Goal: Task Accomplishment & Management: Use online tool/utility

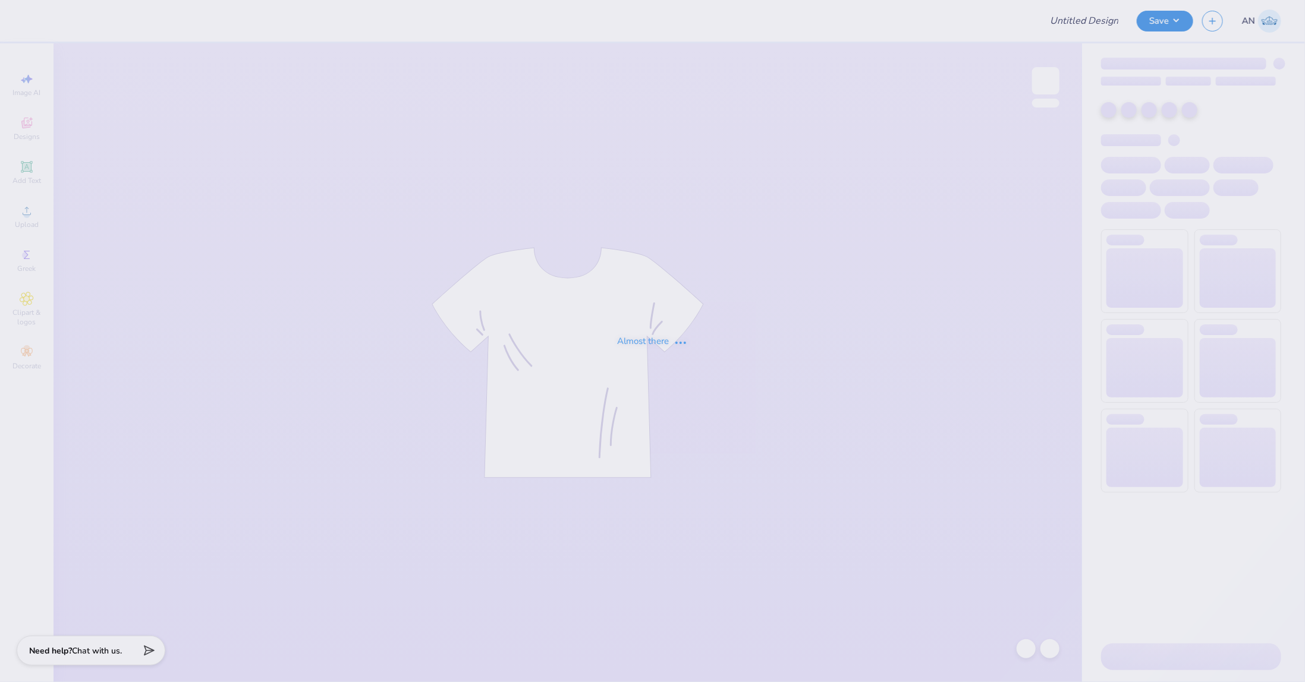
type input "FPS237291"
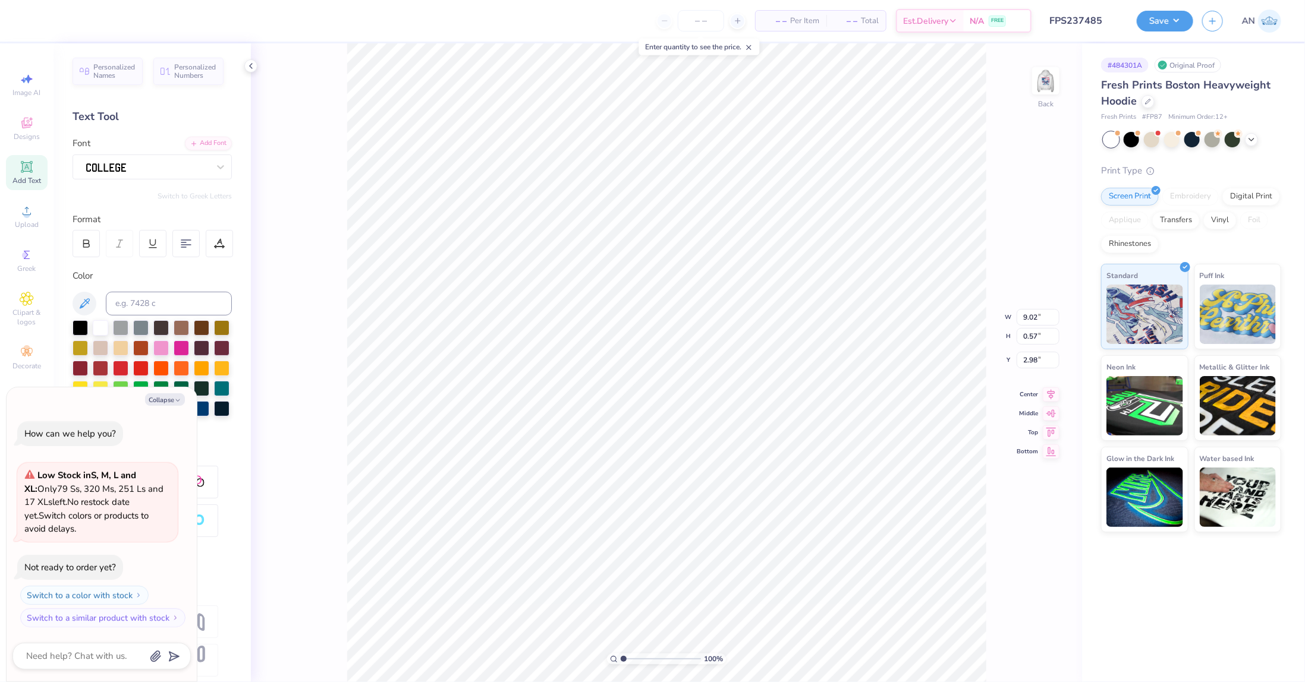
type textarea "x"
type input "2.46071092039641"
type textarea "x"
type input "2.46071092039641"
type textarea "x"
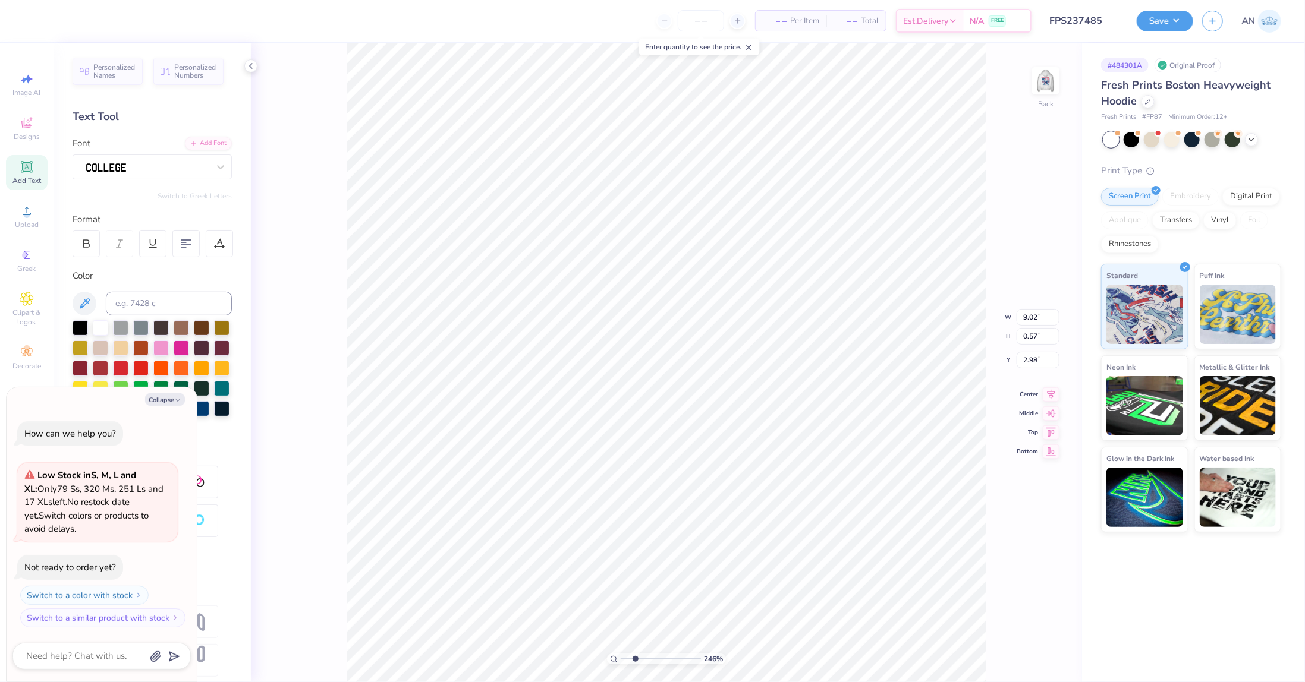
type input "2.92"
type input "2.46071092039641"
type textarea "x"
type input "1.78"
type input "1.41"
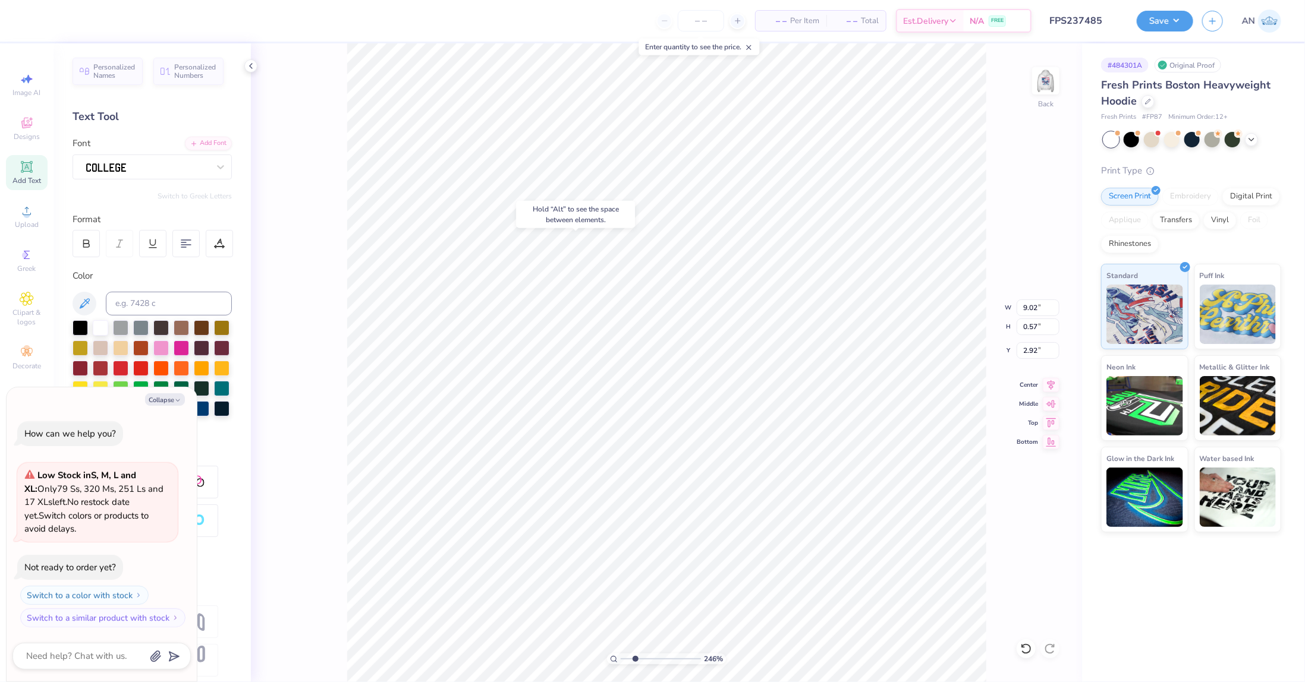
type input "3.93"
click at [1048, 386] on icon at bounding box center [1050, 383] width 17 height 14
type input "2.46071092039641"
type textarea "x"
type input "2.46071092039641"
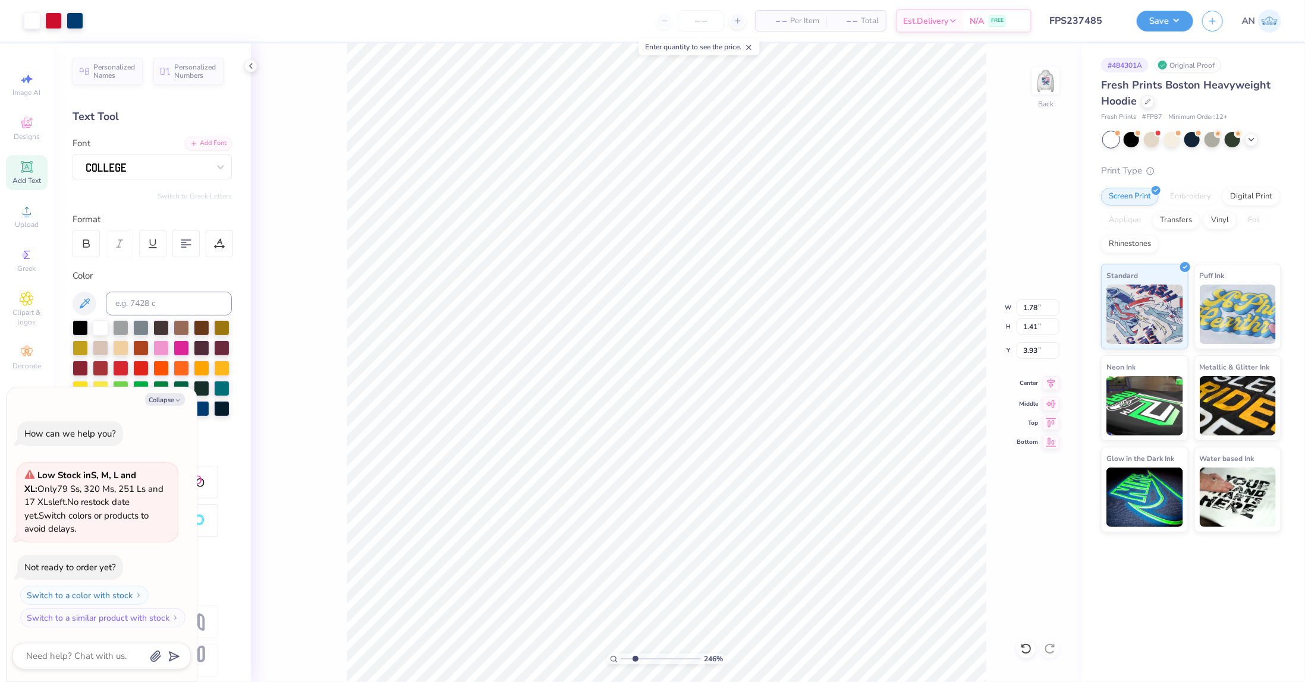
type textarea "x"
type input "9.02"
type input "0.57"
type input "2.92"
type input "2.46071092039641"
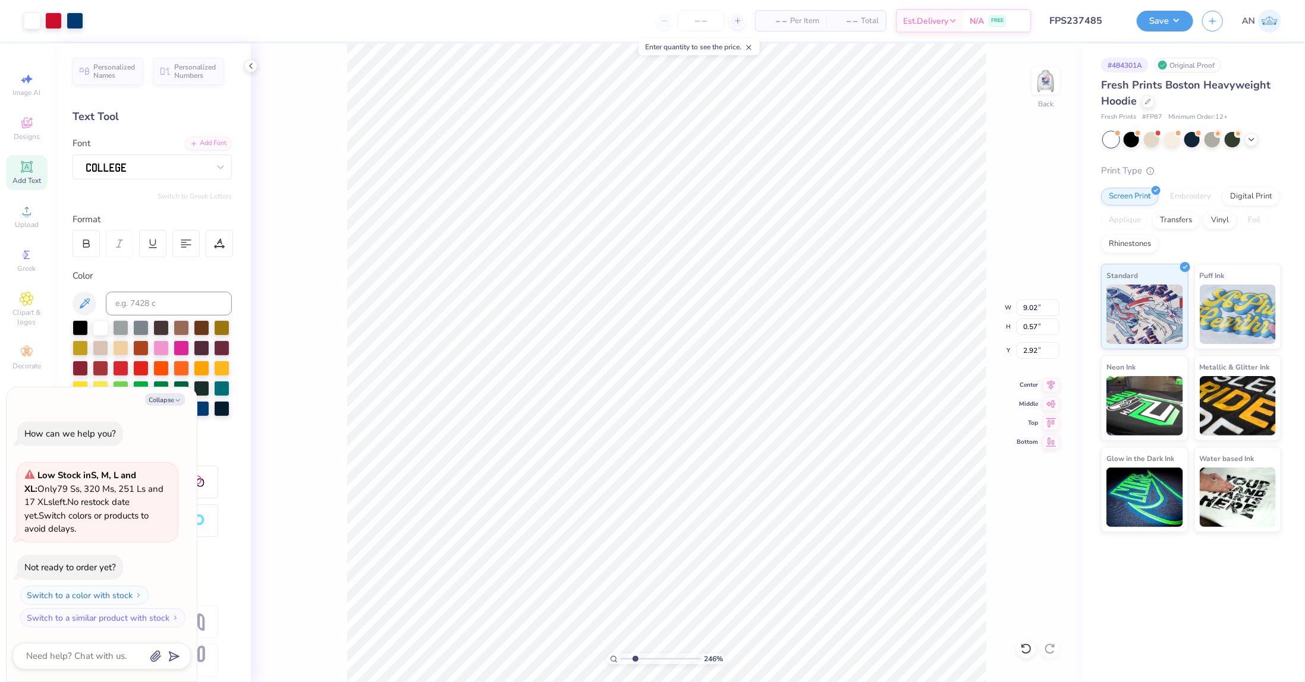
type textarea "x"
type input "2.90"
click at [1048, 385] on icon at bounding box center [1050, 383] width 17 height 14
type input "2.46071092039641"
type textarea "x"
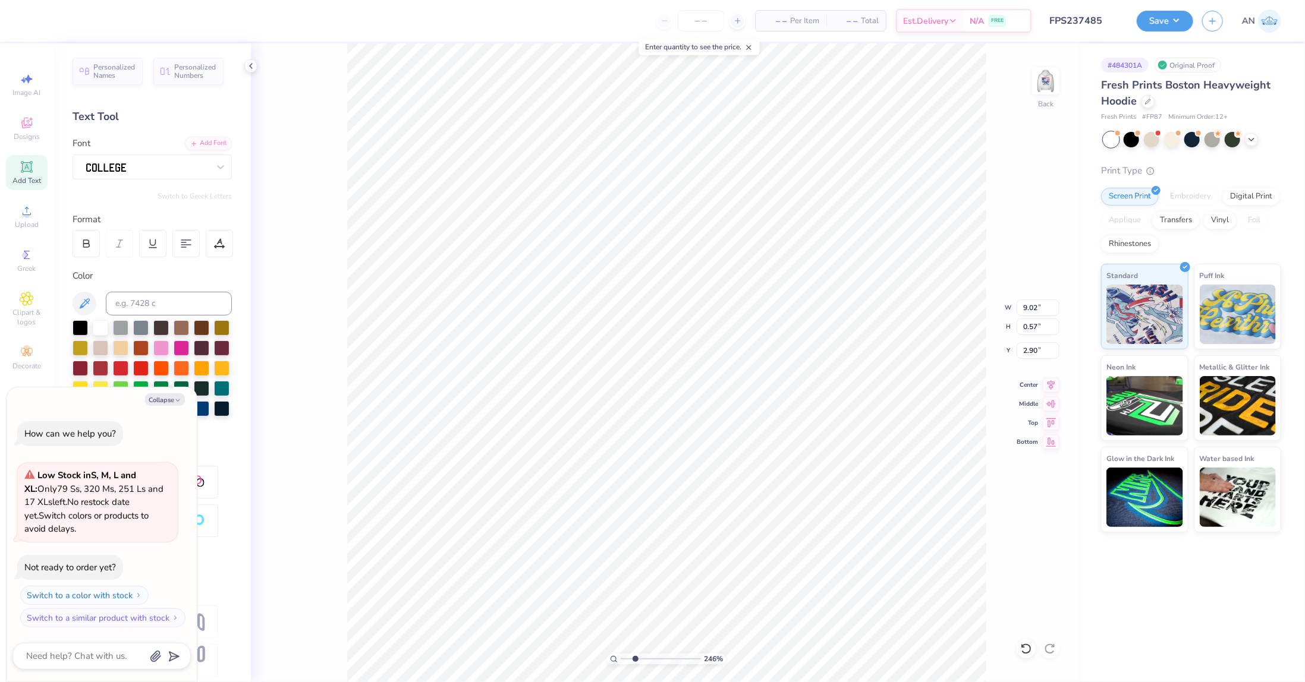
type input "2.46071092039641"
type textarea "x"
type input "2.46071092039641"
type textarea "x"
type input "1.49212329151837"
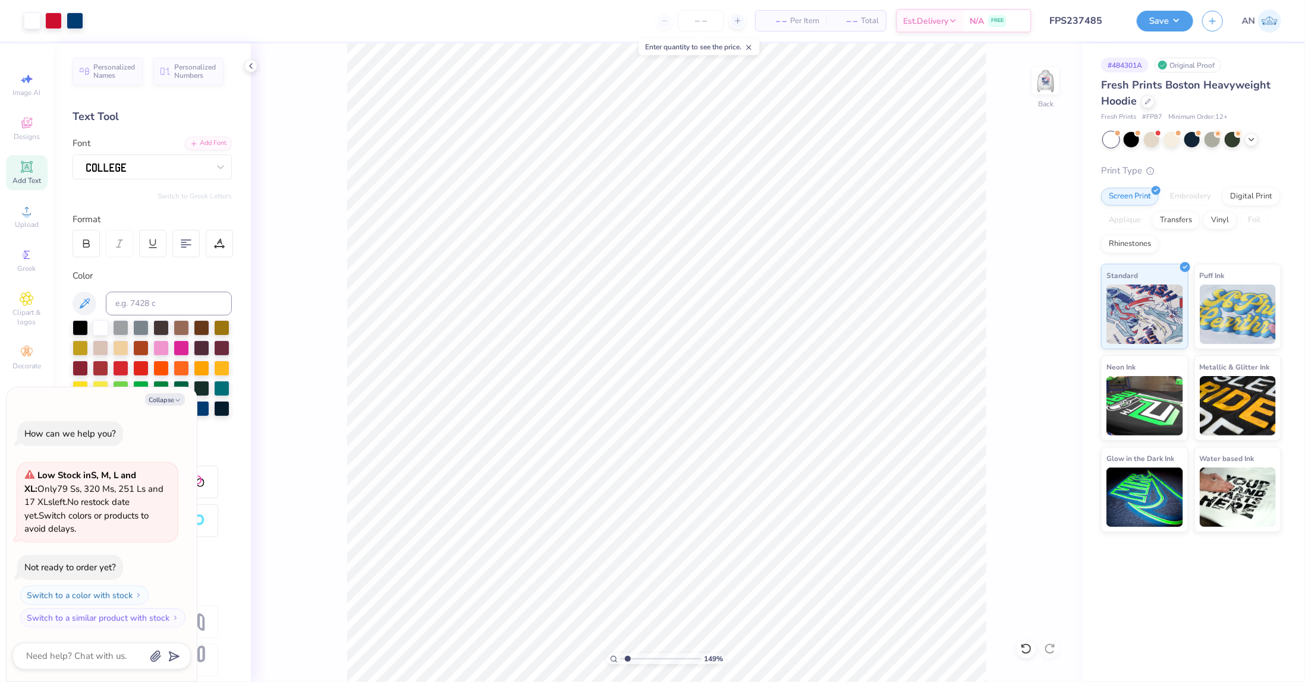
type textarea "x"
type input "1.49212329151837"
type textarea "x"
type input "1.49212329151837"
type textarea "x"
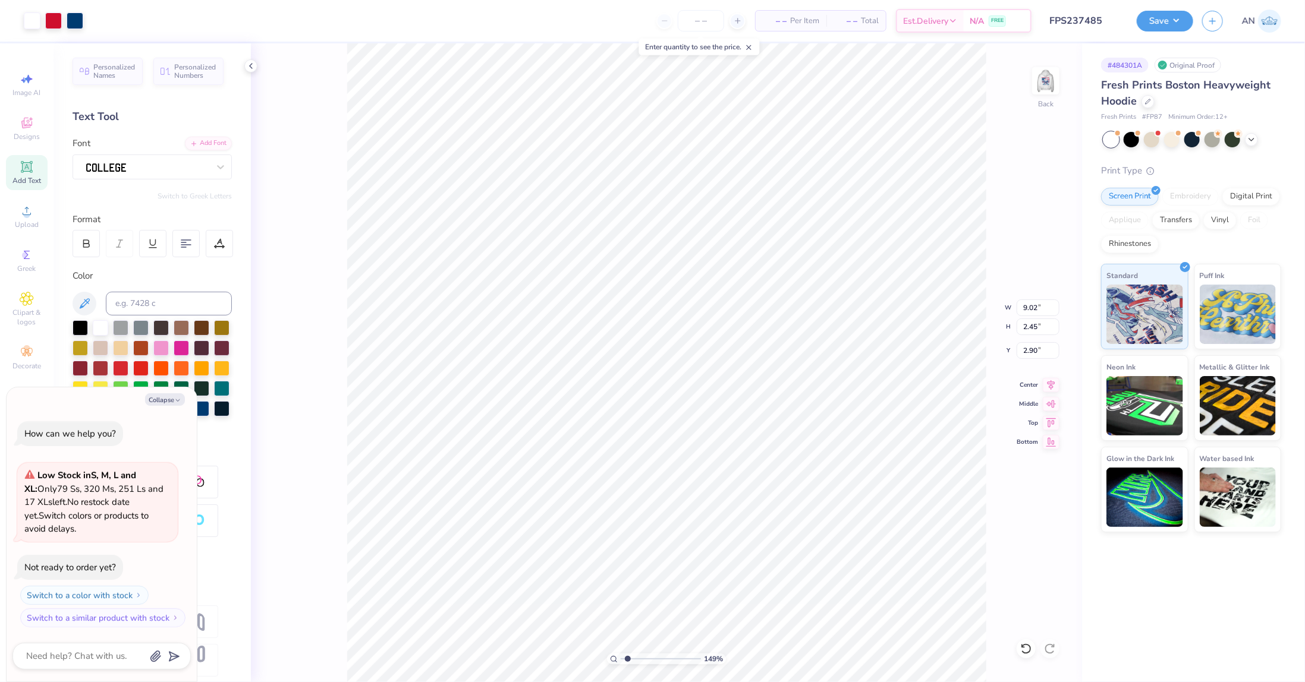
type input "1.49212329151837"
type textarea "x"
type input "3.00"
type input "1.49212329151837"
type textarea "x"
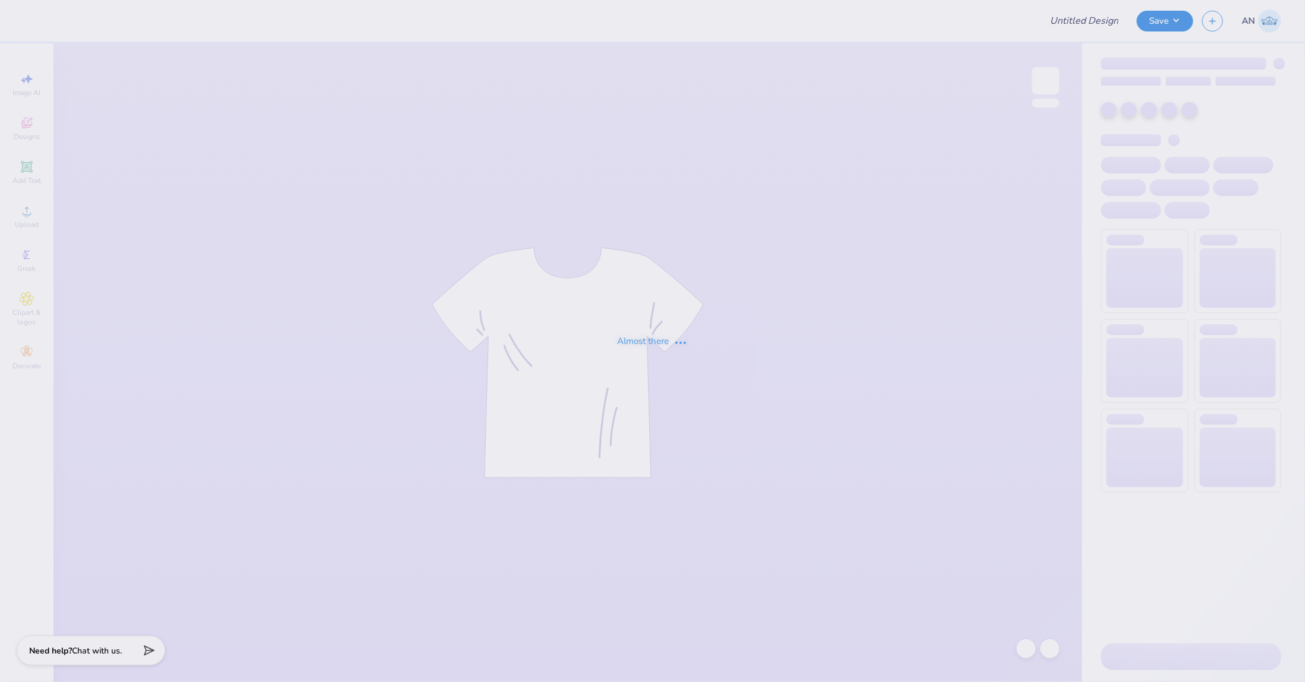
type input "FPS237472"
type input "FPS239339"
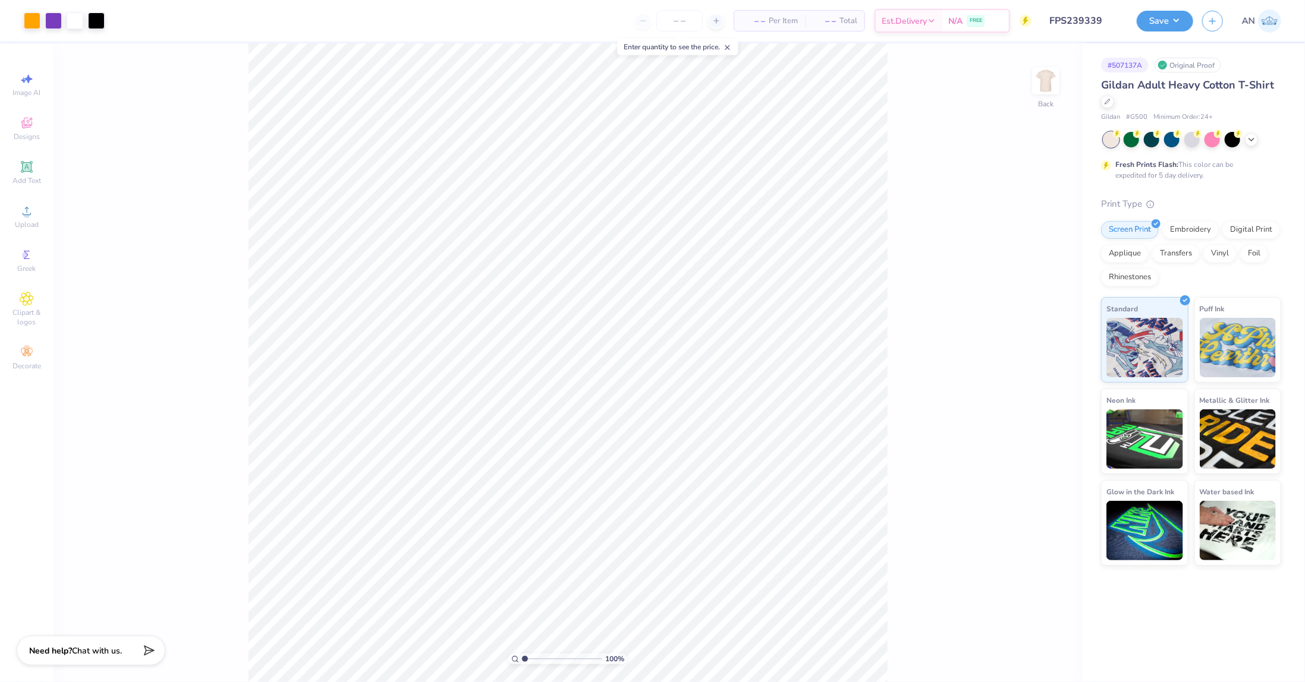
type input "1.64913377760655"
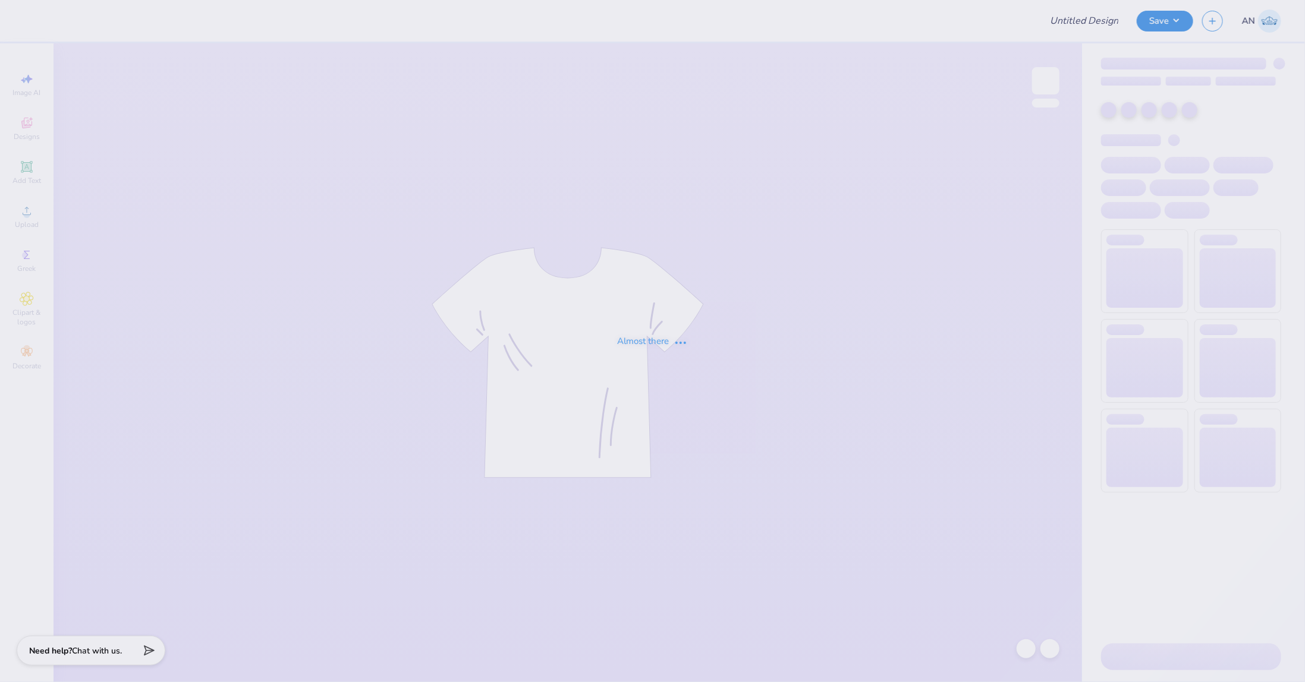
type input "FPS239601"
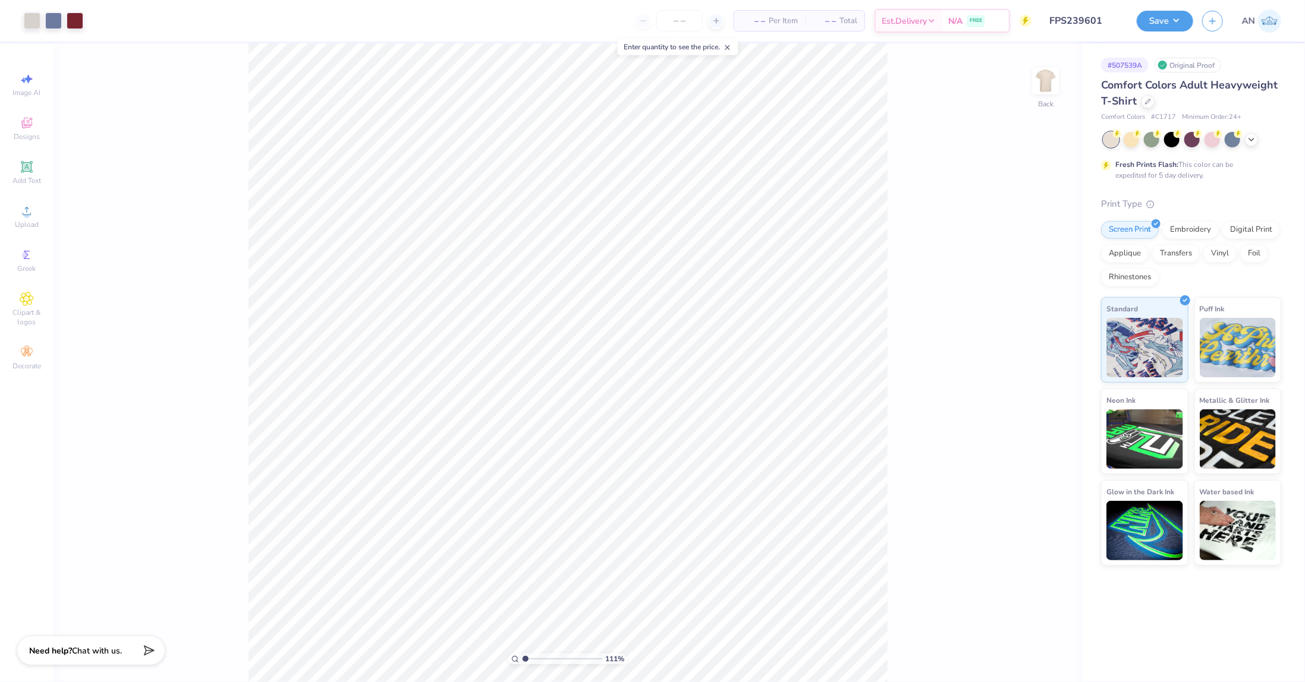
type input "1"
type input "4.05804149575103"
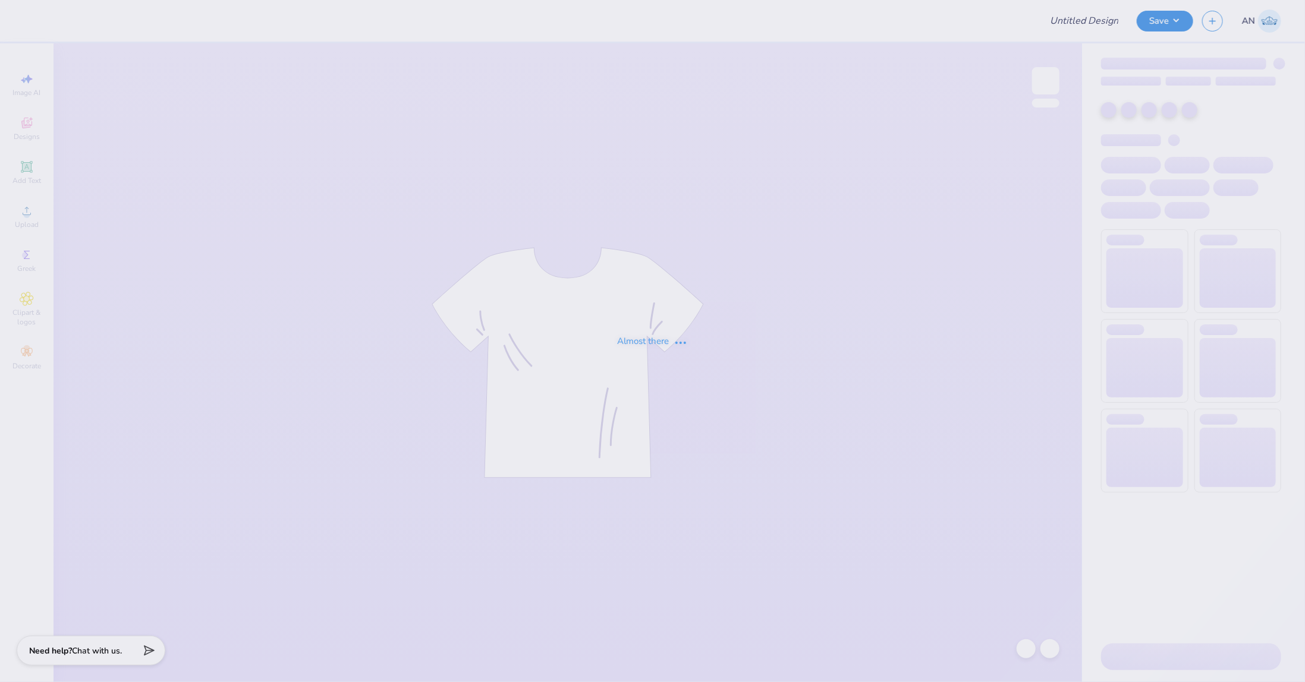
type input "FPS239587"
type input "FPS239588"
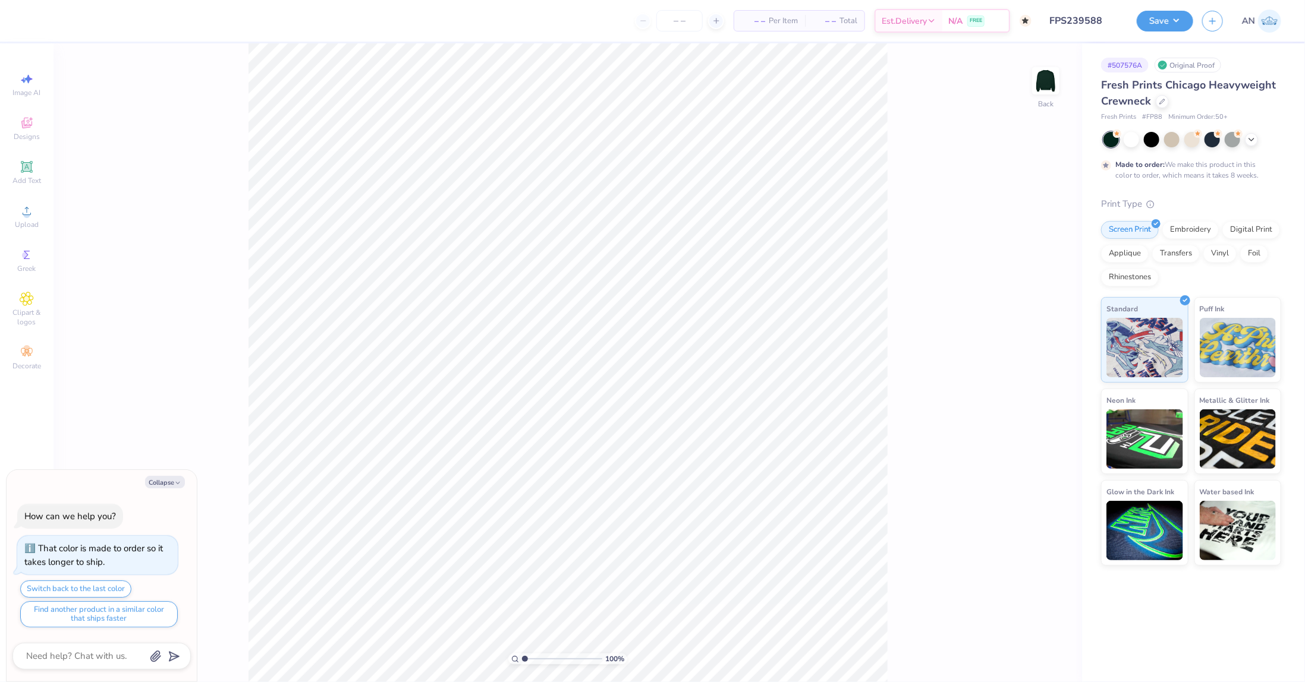
type textarea "x"
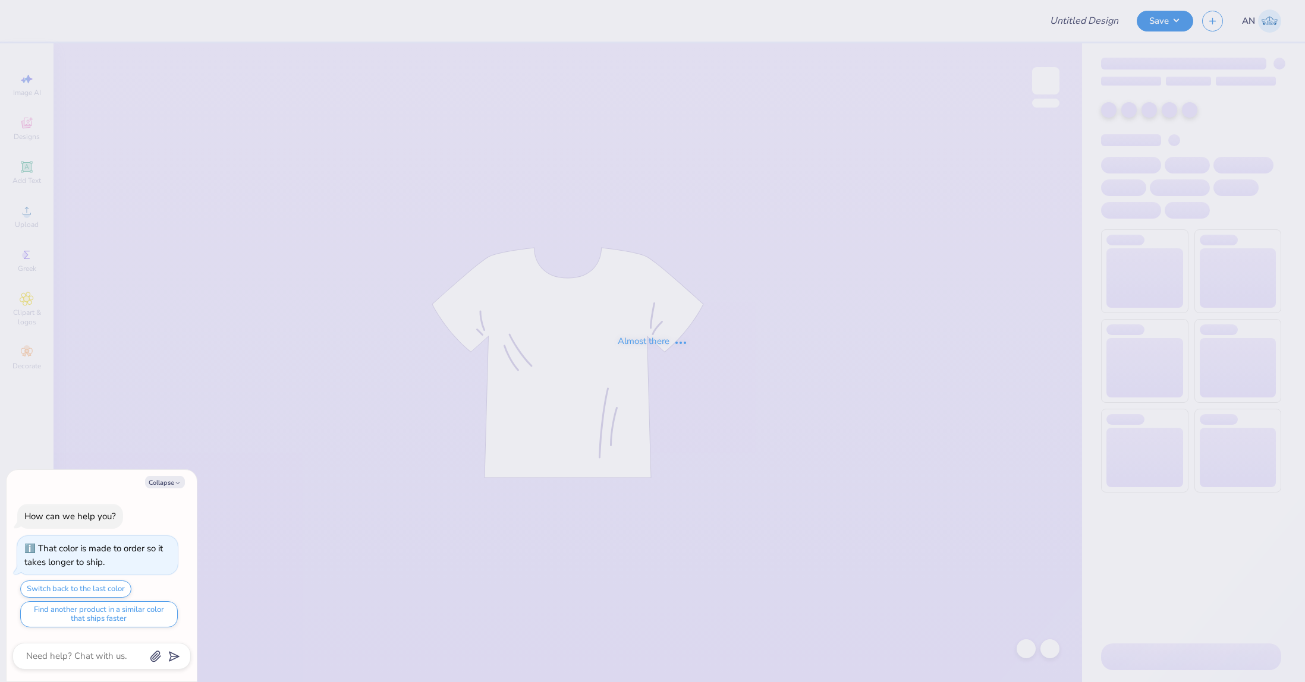
type textarea "x"
type input "FPS239584"
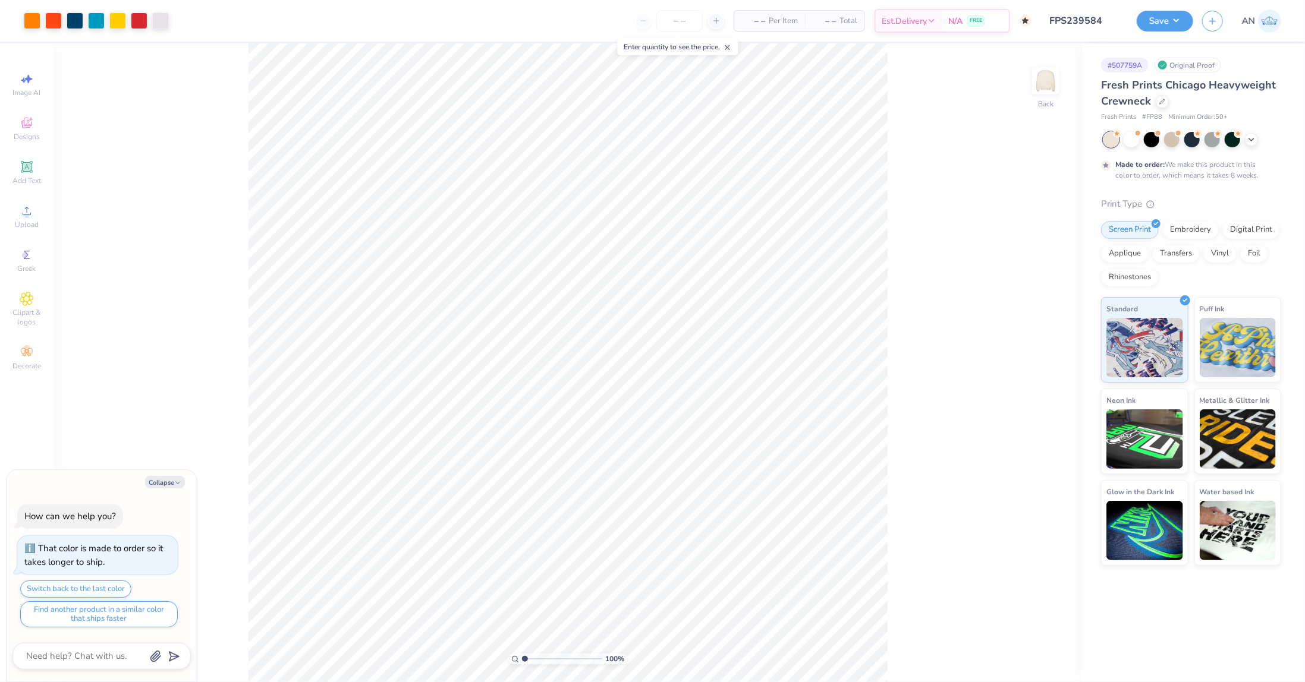
type textarea "x"
type input "1.49212329151837"
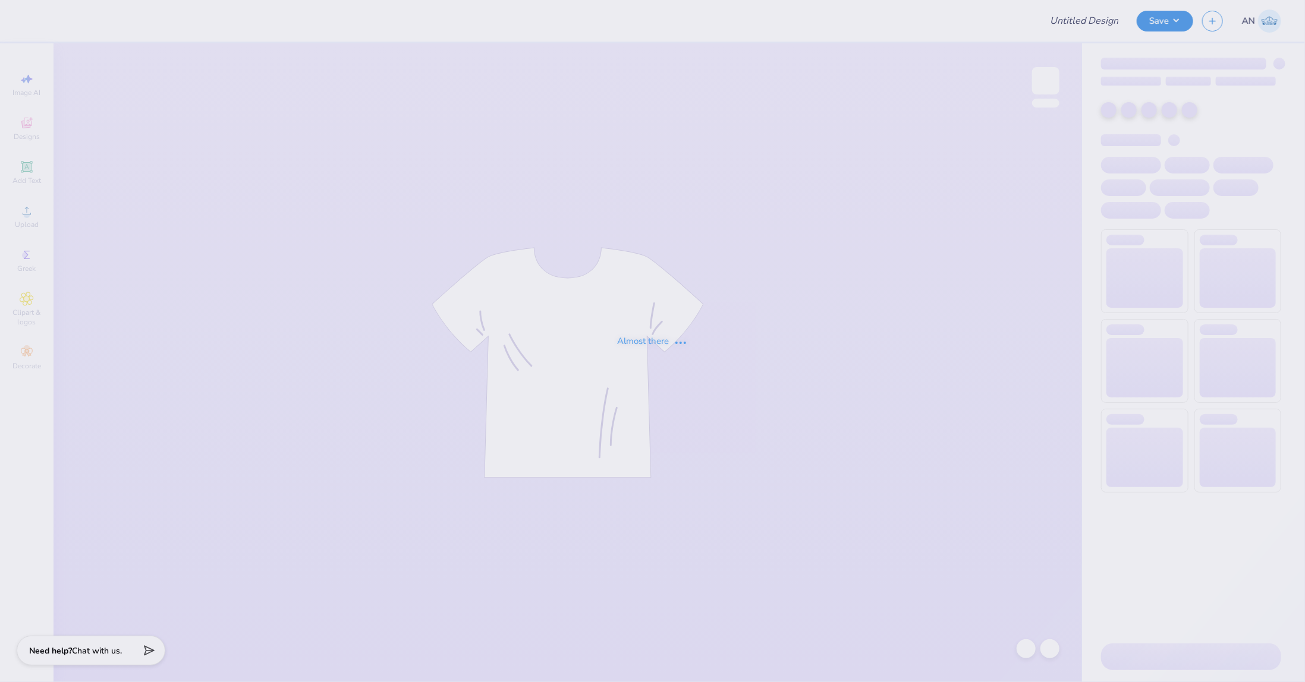
type input "FPS239585"
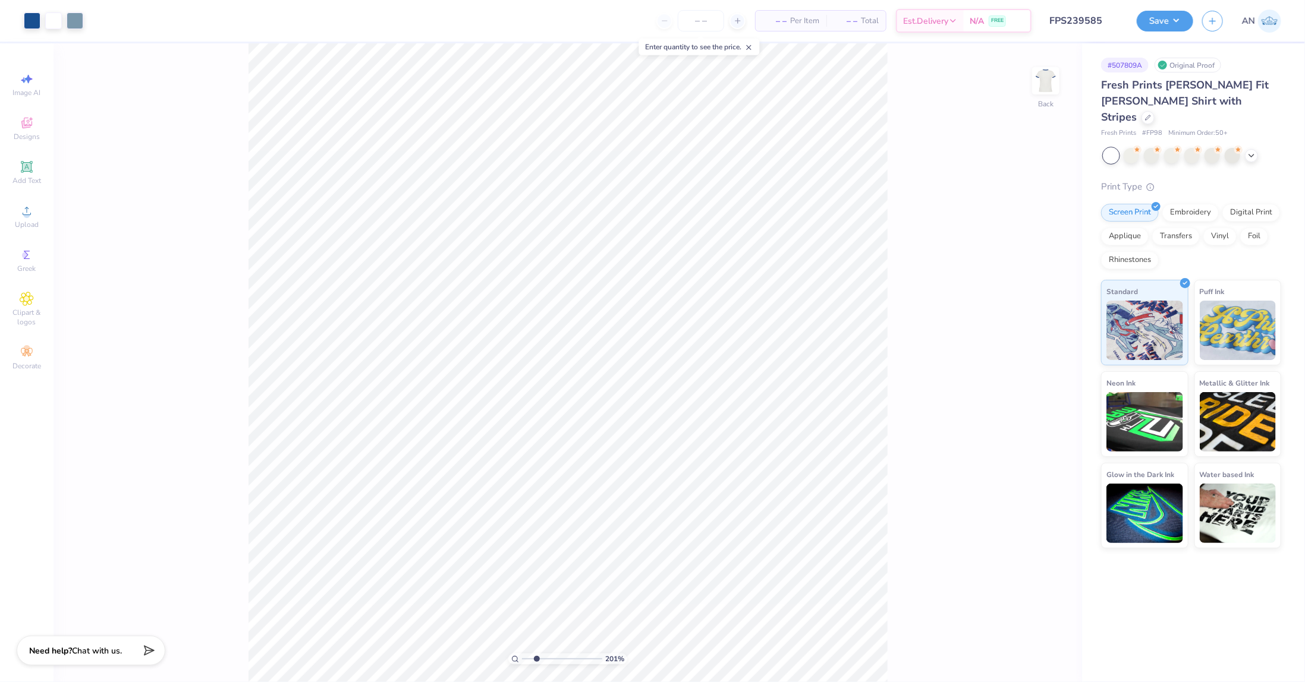
type input "2.71964221644285"
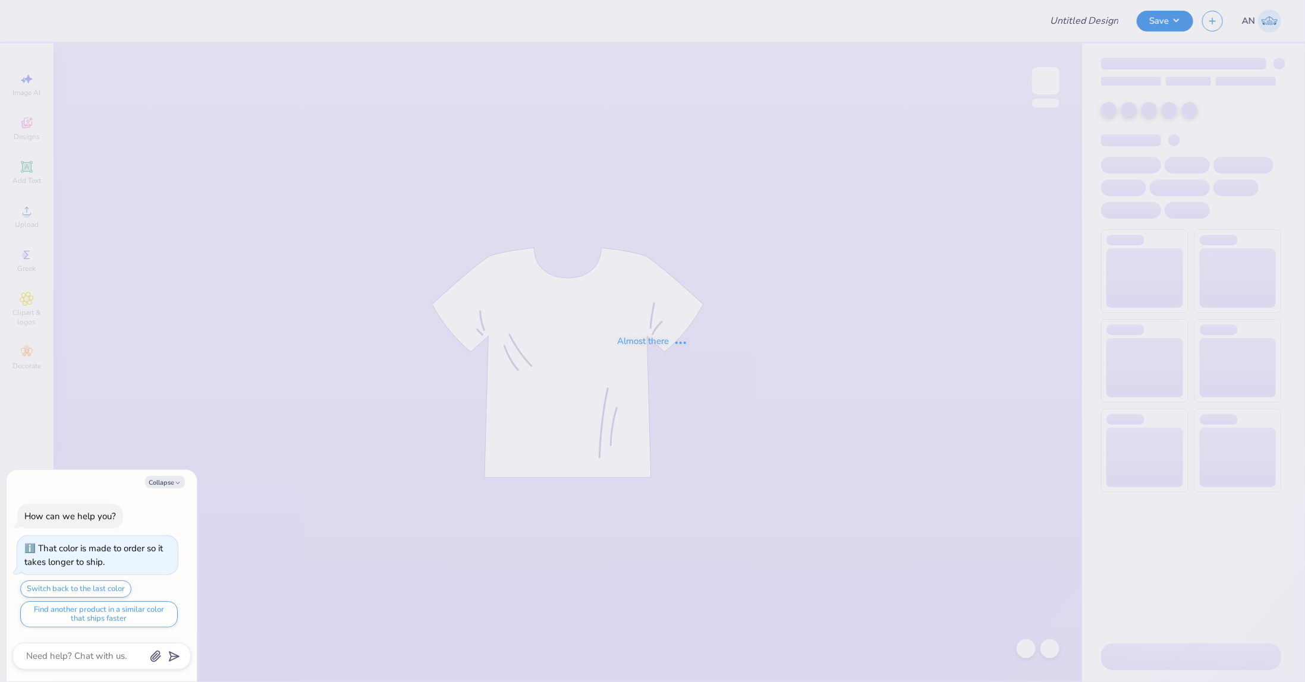
type textarea "x"
type input "FPS239620"
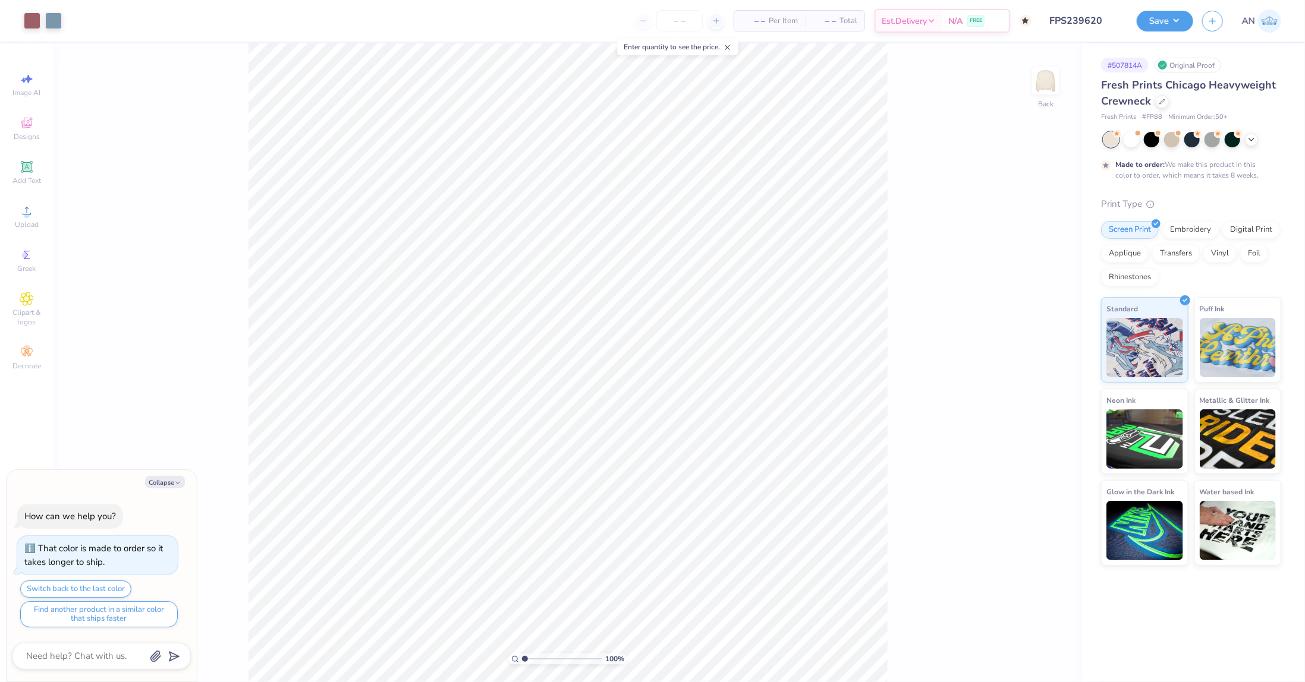
type textarea "x"
type input "2.46071092039642"
type textarea "x"
type input "2.01445811466782"
type textarea "x"
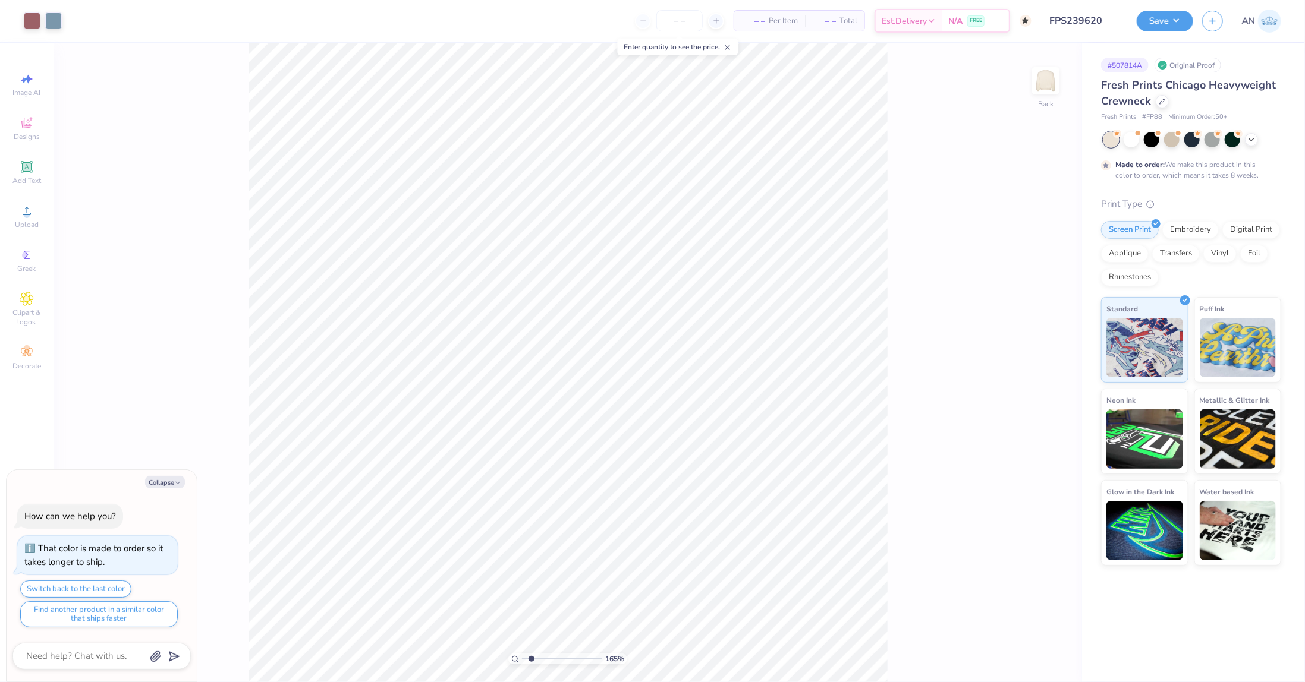
type input "1.64913377760655"
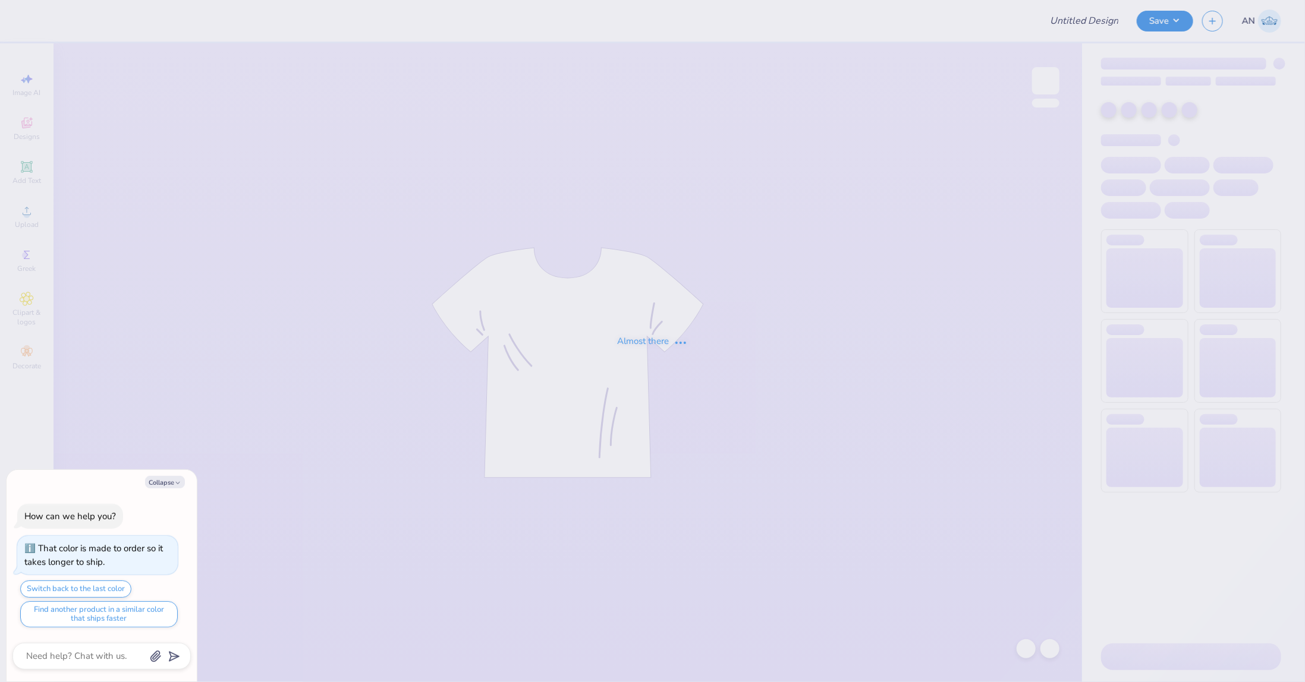
type textarea "x"
type input "FPS239621"
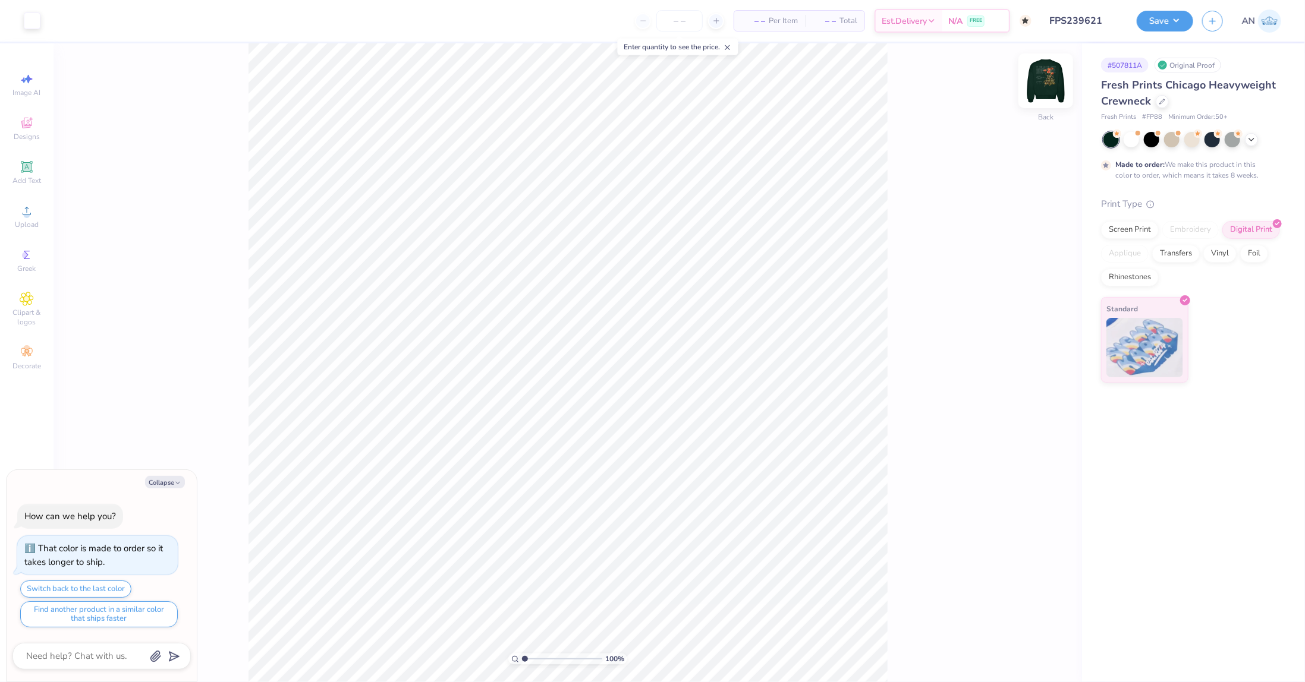
click at [1050, 79] on img at bounding box center [1046, 81] width 48 height 48
type textarea "x"
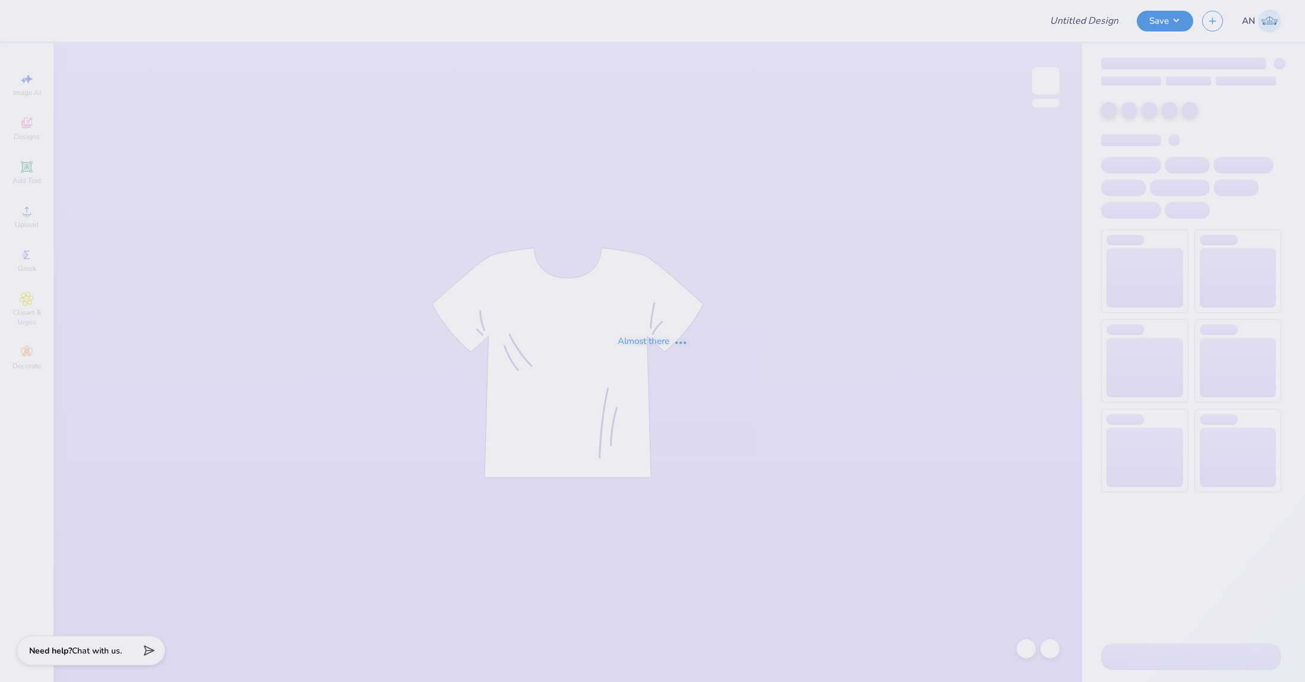
type input "FPS239622"
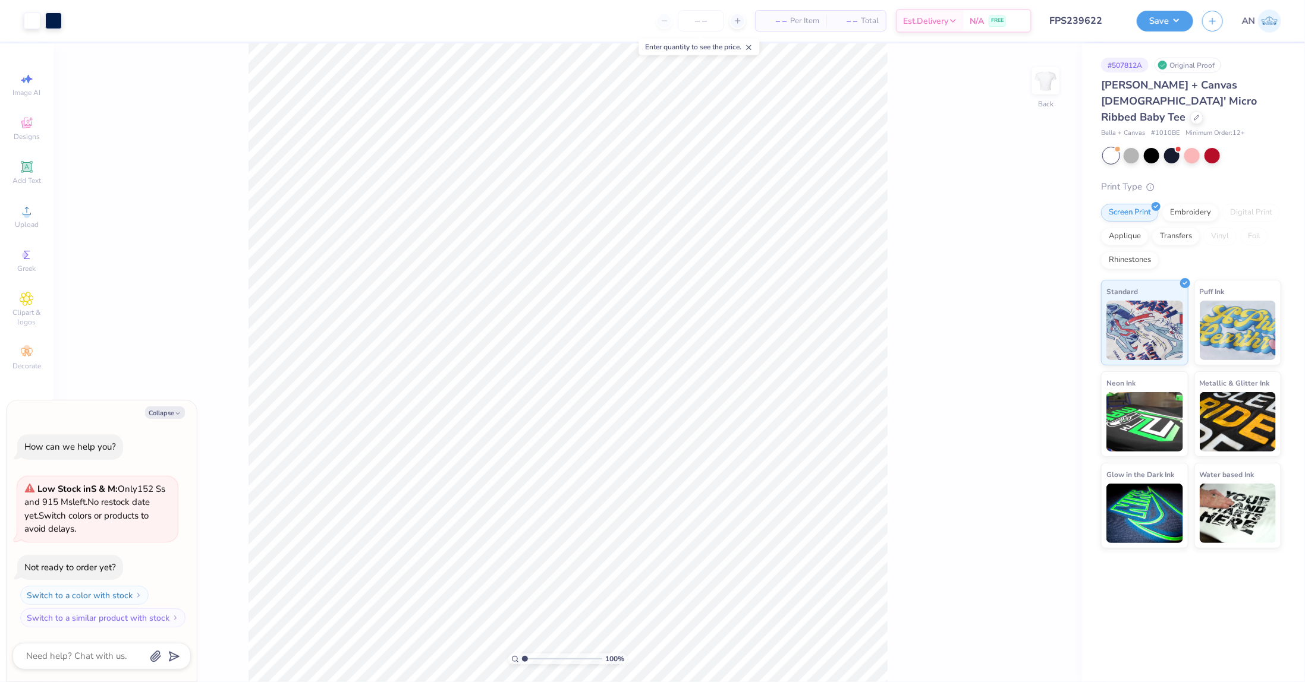
type textarea "x"
type input "1.35006143669128"
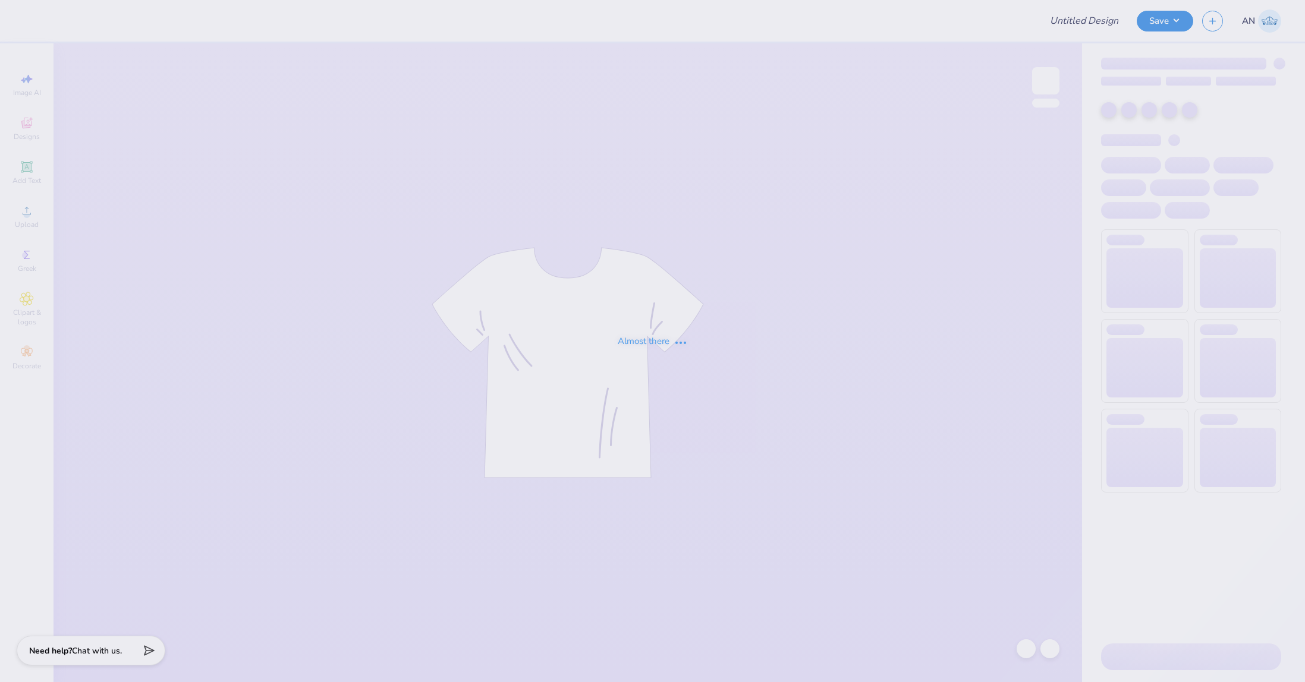
type input "FPS239488"
type input "FPS239489"
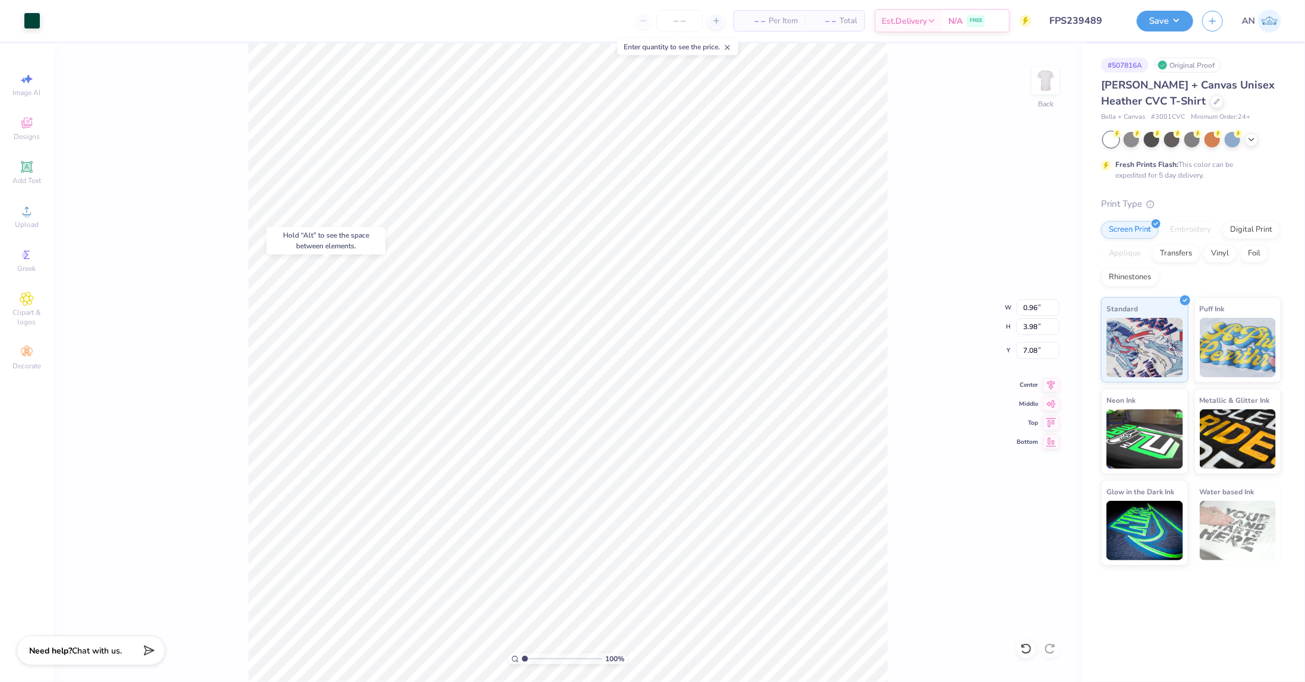
type input "7.08"
type input "0.40"
type input "3.52"
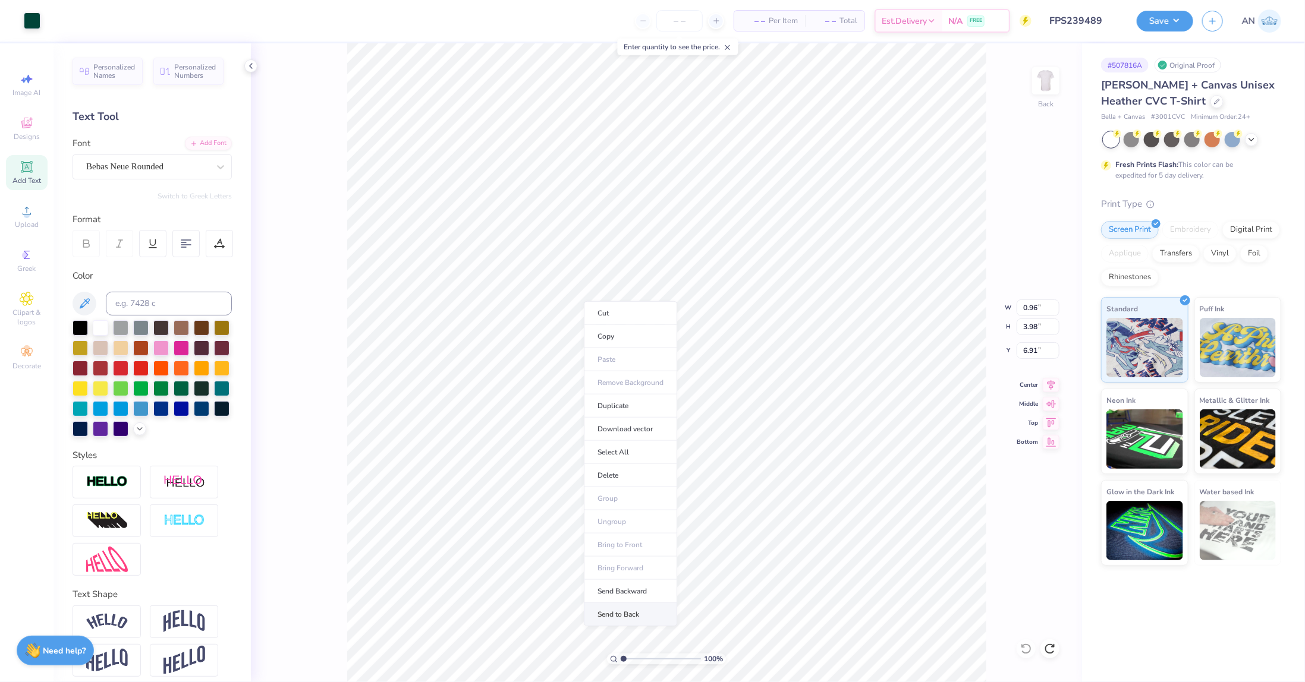
click at [629, 608] on li "Send to Back" at bounding box center [630, 614] width 93 height 23
type textarea "E S T D"
click at [215, 241] on icon at bounding box center [219, 243] width 11 height 11
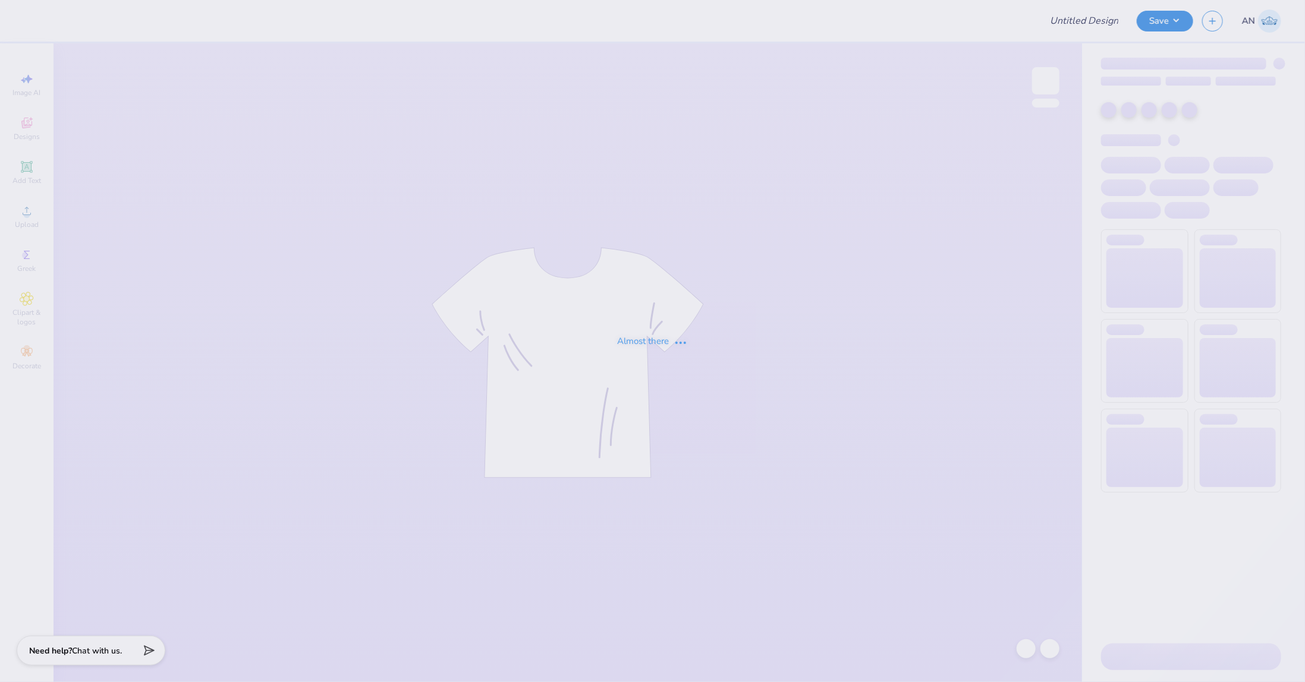
type input "FPS239490"
type input "FPS239491"
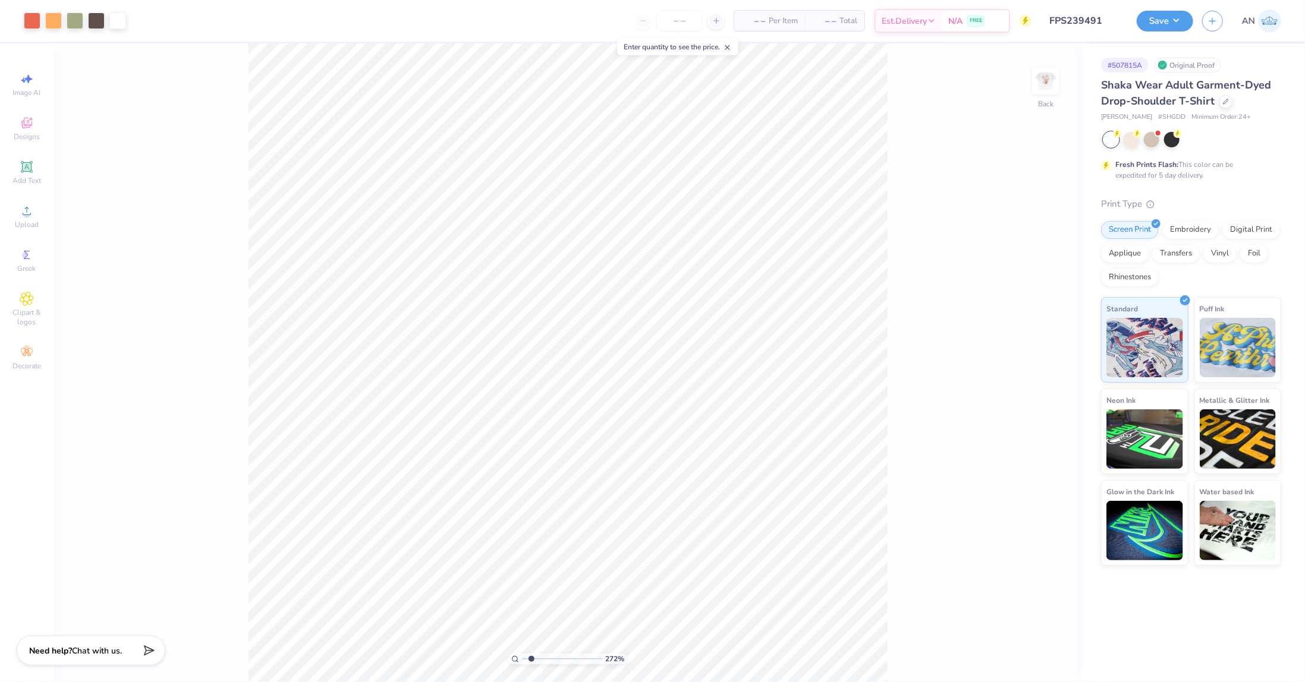
type input "1.64913377760655"
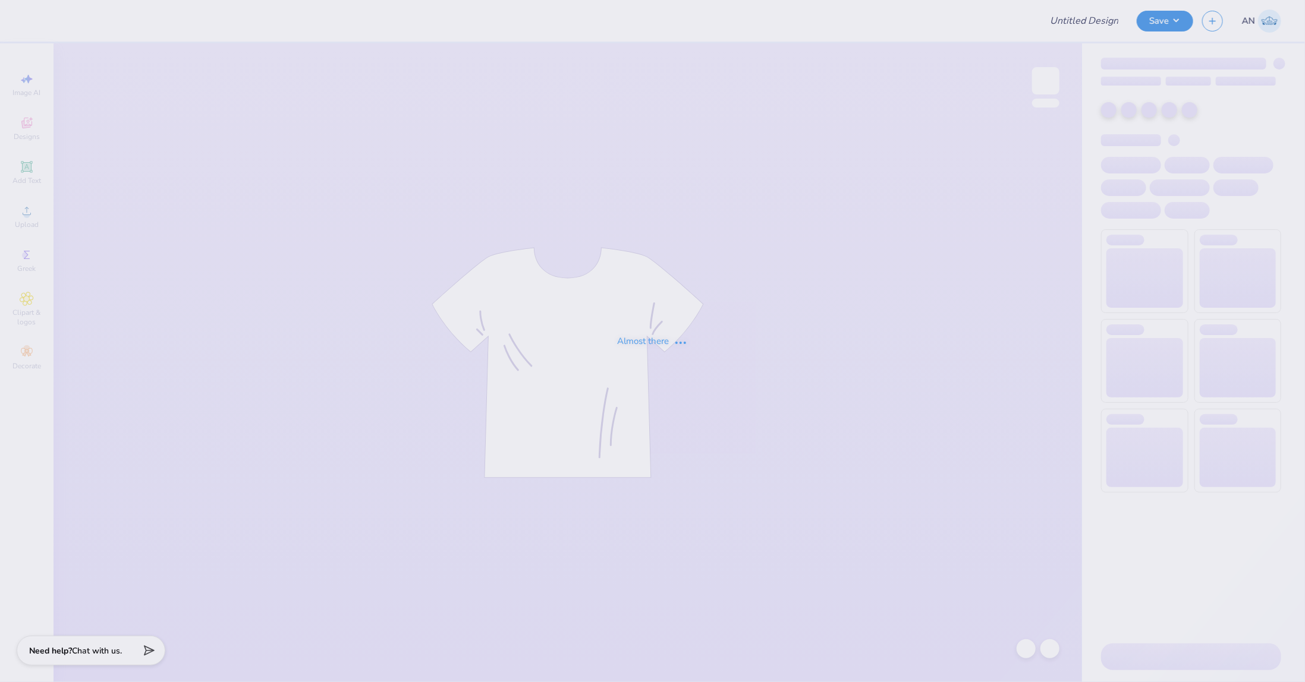
type input "FPS239492"
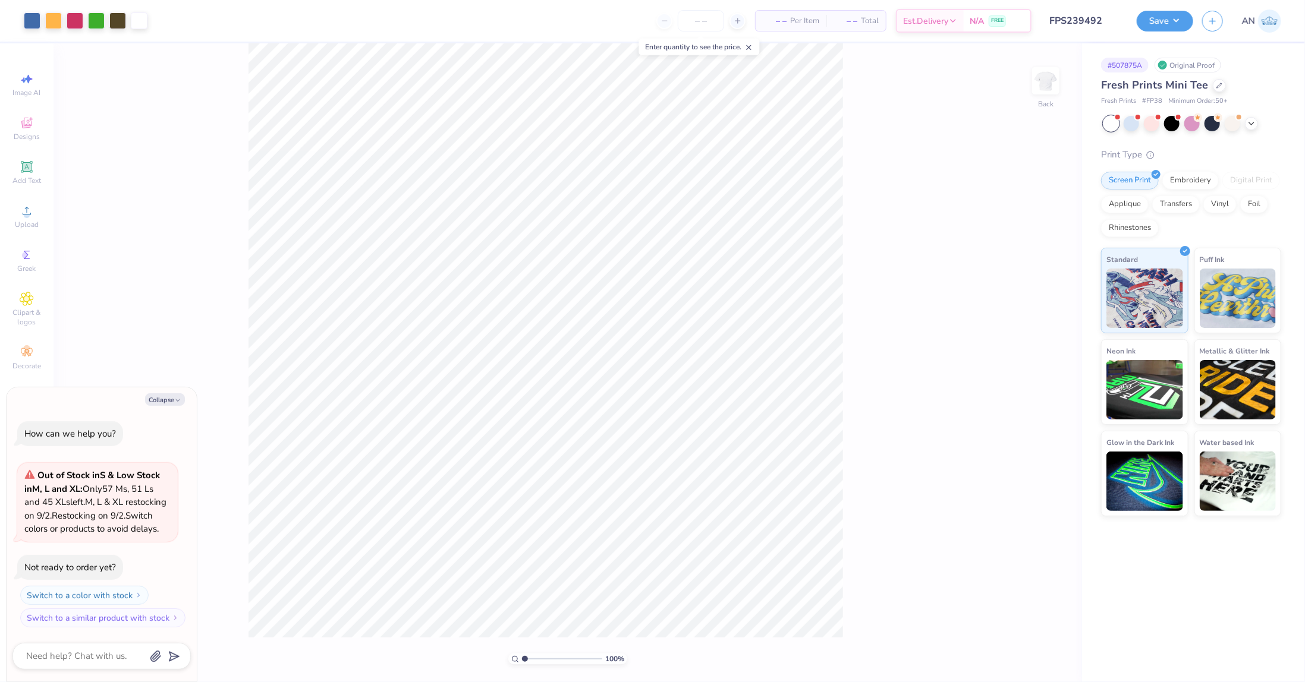
type textarea "x"
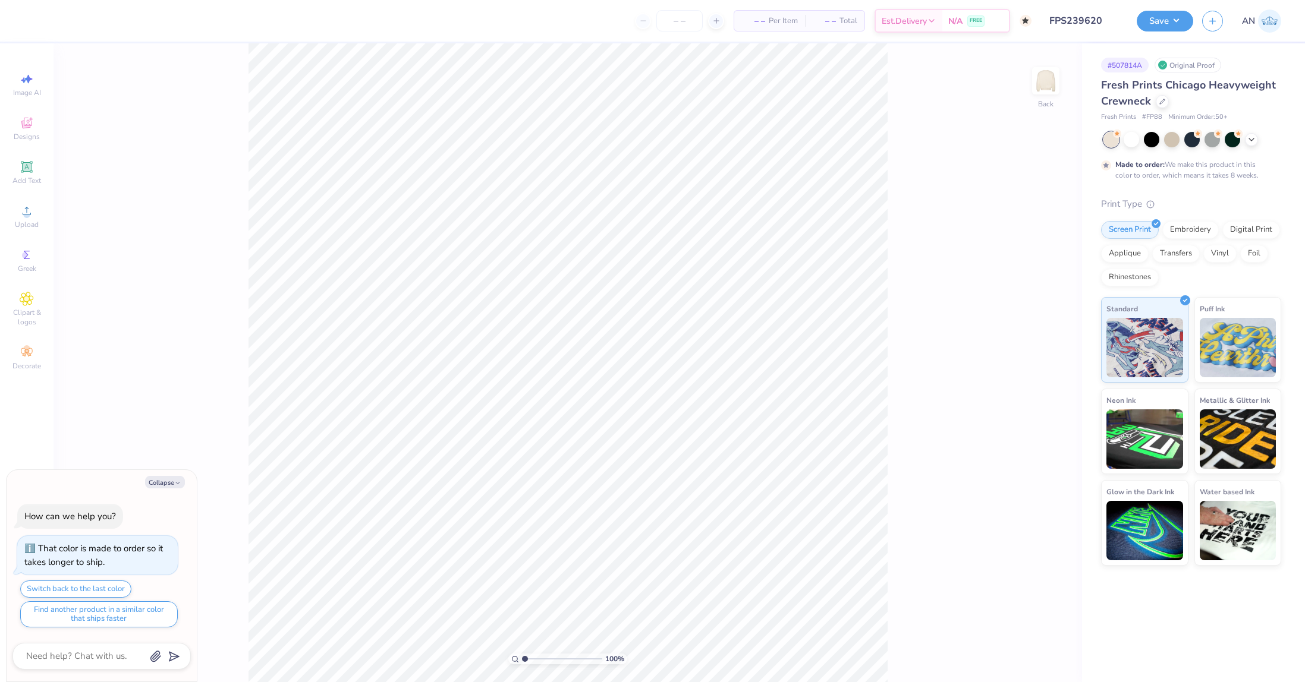
type textarea "x"
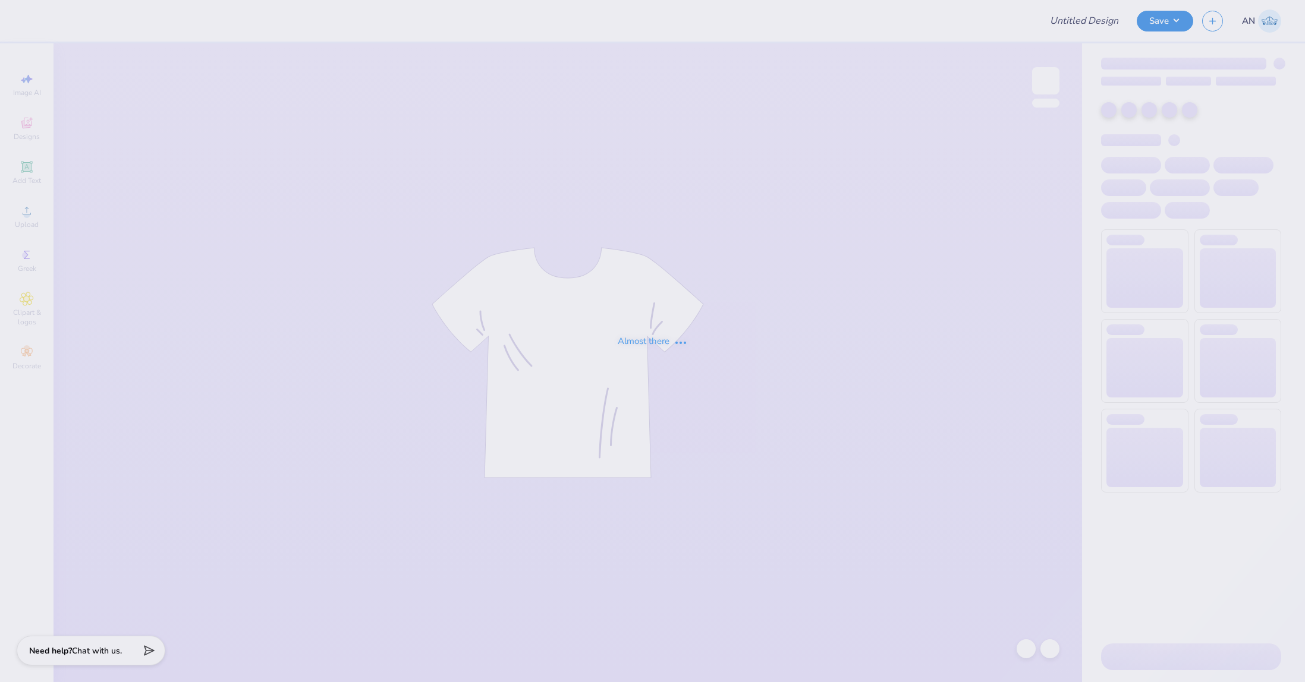
type input "FPS239494"
type input "FPS239591"
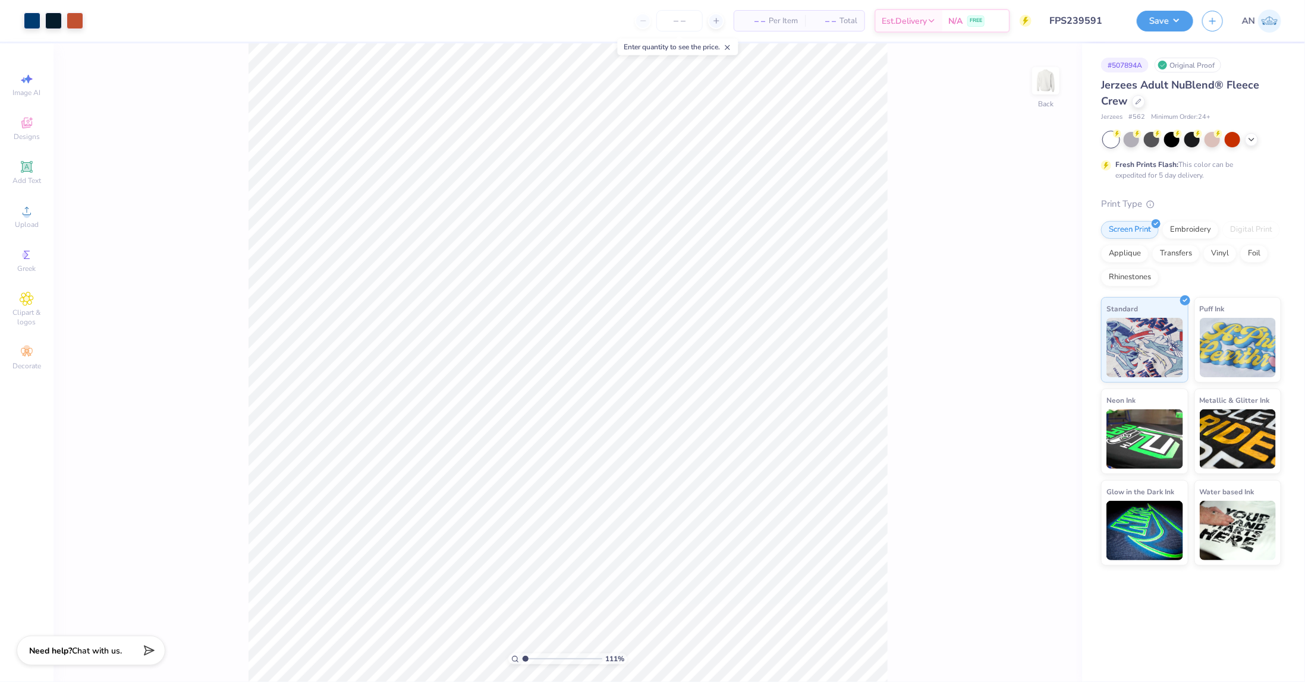
type input "1"
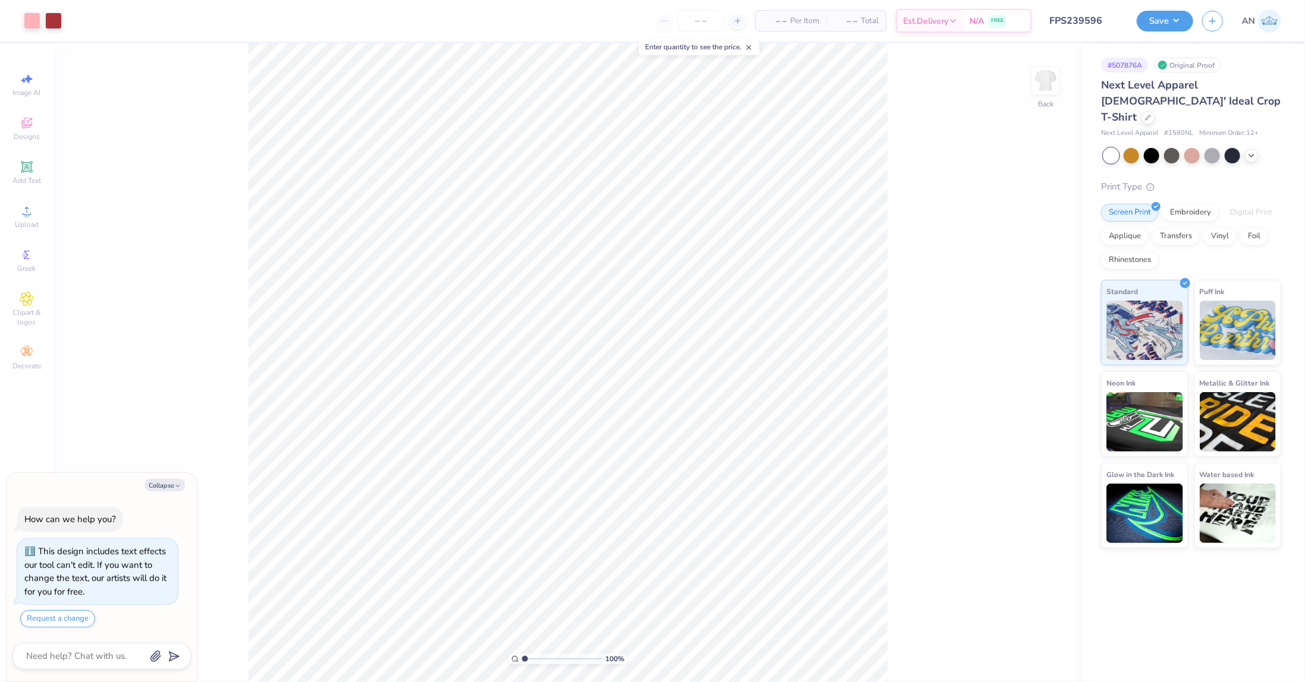
type textarea "x"
type input "2.46071092039641"
type textarea "x"
type input "1"
type textarea "x"
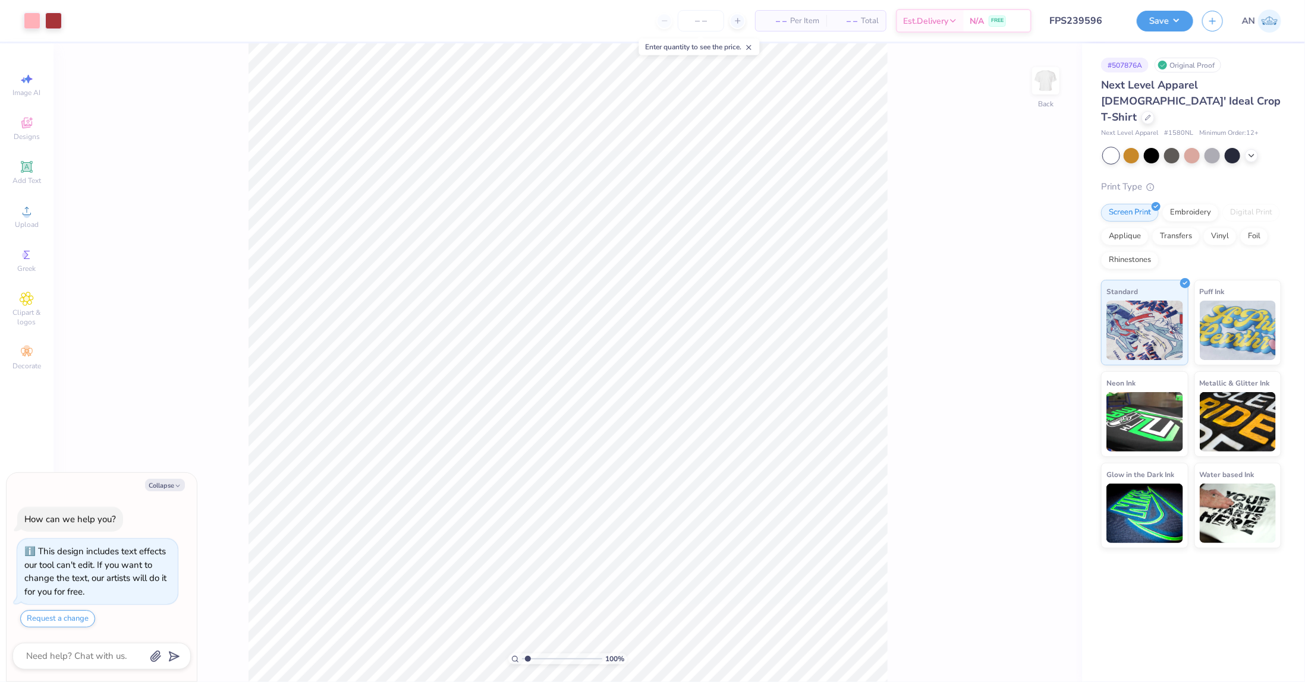
type input "1.49212329151837"
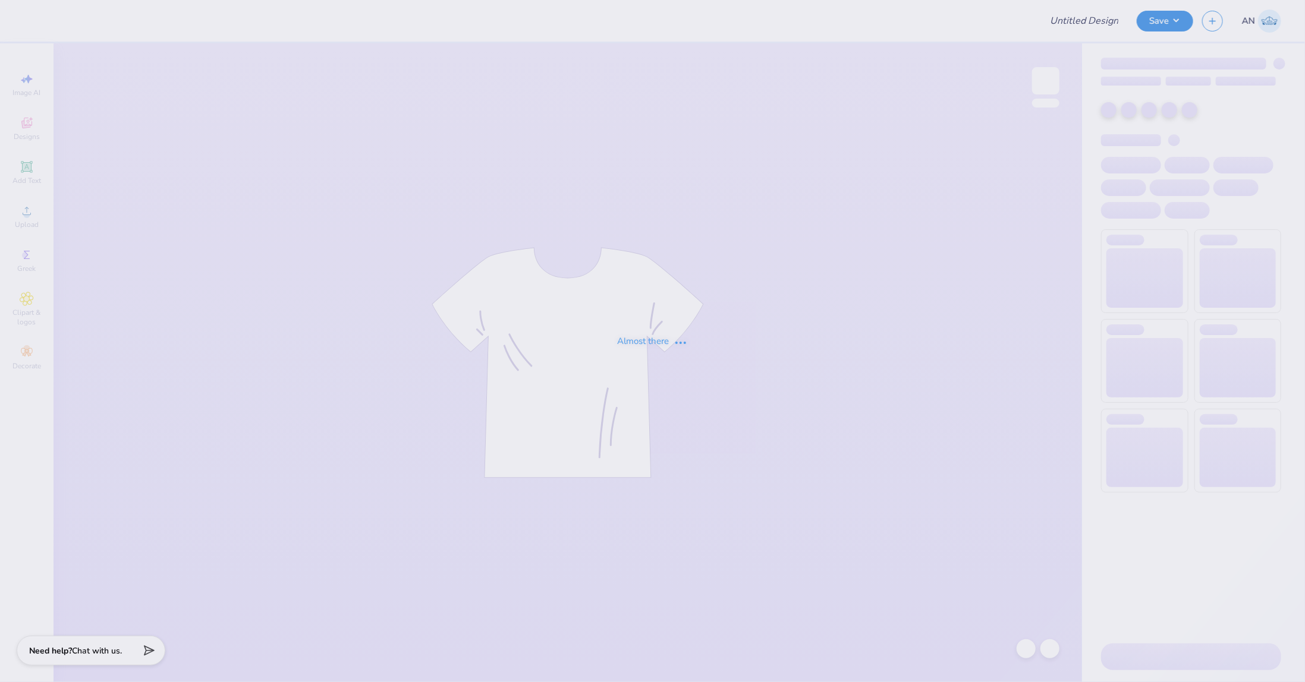
type input "FPS239613"
